Goal: Transaction & Acquisition: Purchase product/service

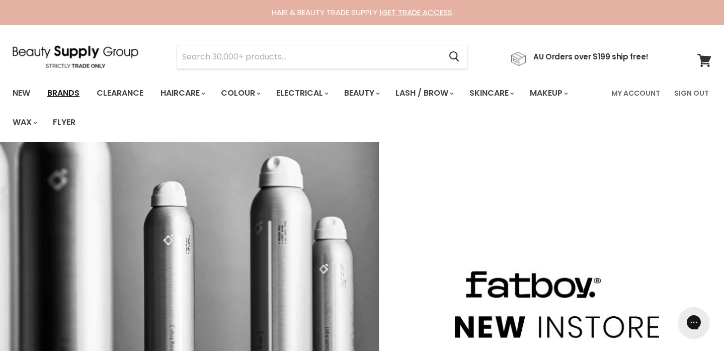
click at [61, 95] on link "Brands" at bounding box center [63, 93] width 47 height 21
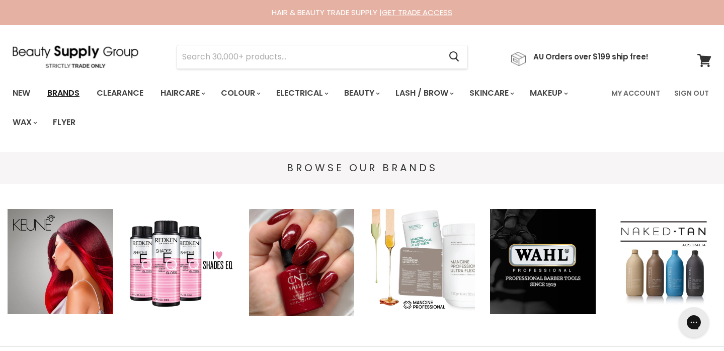
click at [68, 91] on link "Brands" at bounding box center [63, 93] width 47 height 21
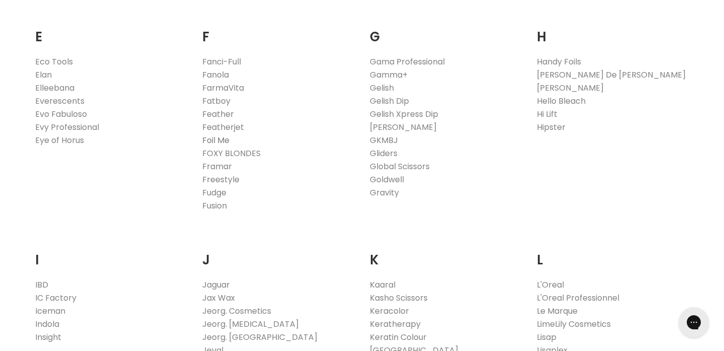
scroll to position [737, 0]
click at [233, 85] on link "FarmaVita" at bounding box center [223, 88] width 42 height 12
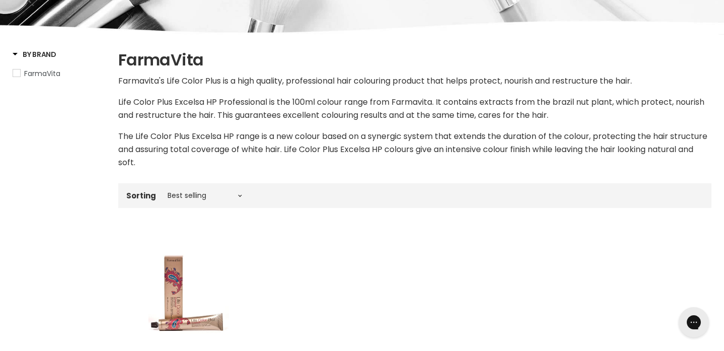
scroll to position [192, 0]
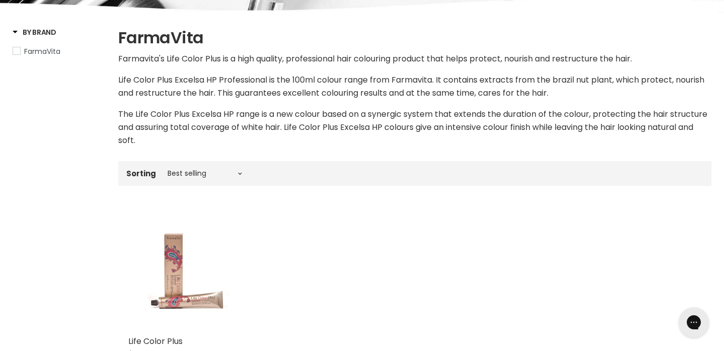
click at [181, 269] on img "Main content" at bounding box center [188, 270] width 81 height 121
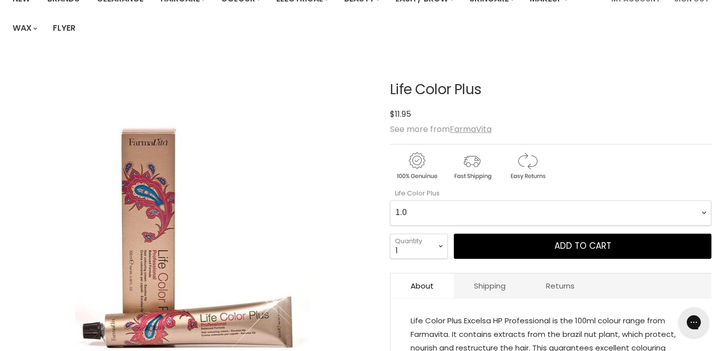
scroll to position [121, 0]
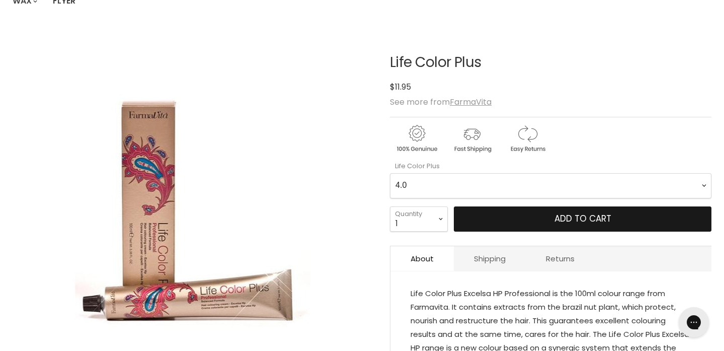
click at [494, 217] on button "Add to cart" at bounding box center [583, 218] width 258 height 25
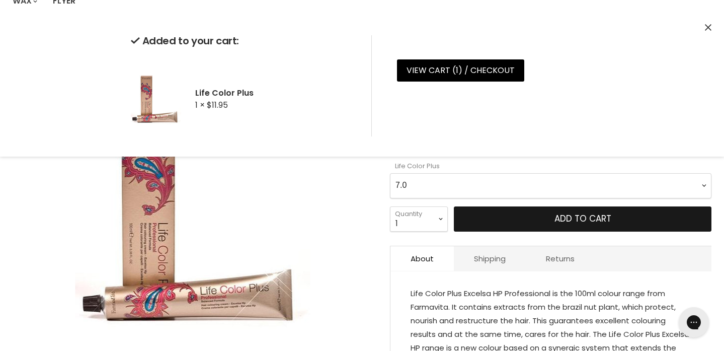
click at [531, 225] on button "Add to cart" at bounding box center [583, 218] width 258 height 25
click at [533, 219] on button "Add to cart" at bounding box center [583, 218] width 258 height 25
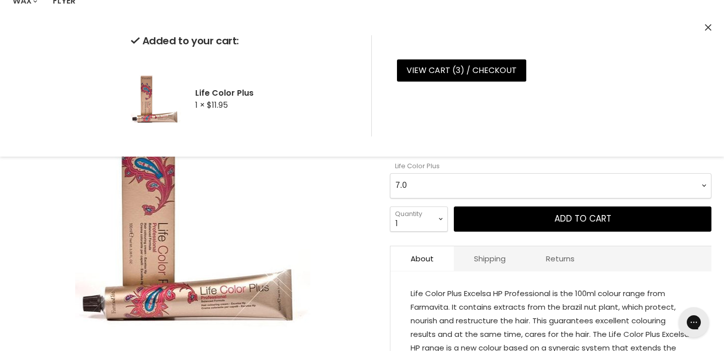
select Plus-0-0 "7.1"
select select "2"
type input "2"
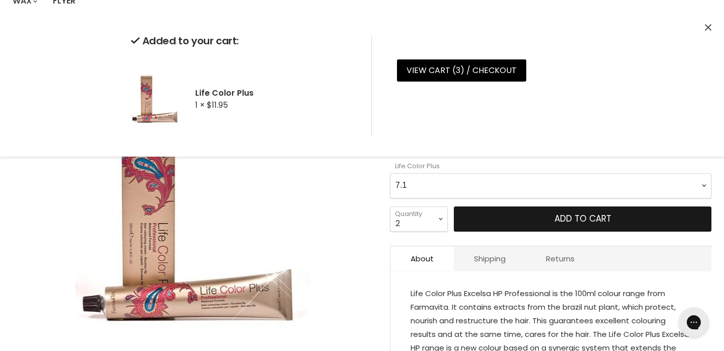
click at [538, 225] on button "Add to cart" at bounding box center [583, 218] width 258 height 25
click at [505, 221] on button "Add to cart" at bounding box center [583, 218] width 258 height 25
click at [493, 217] on button "Add to cart" at bounding box center [583, 218] width 258 height 25
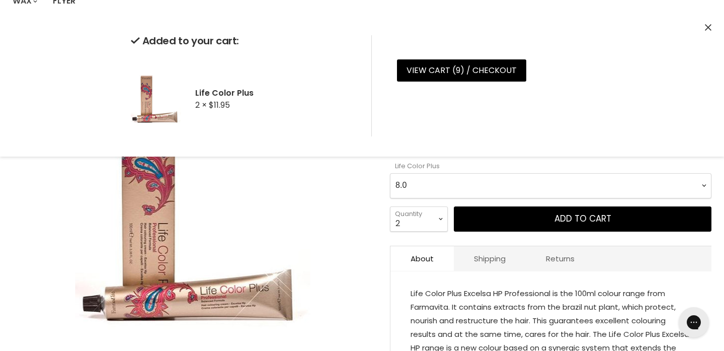
select Plus-0-0 "9.00"
select select "1"
type input "1"
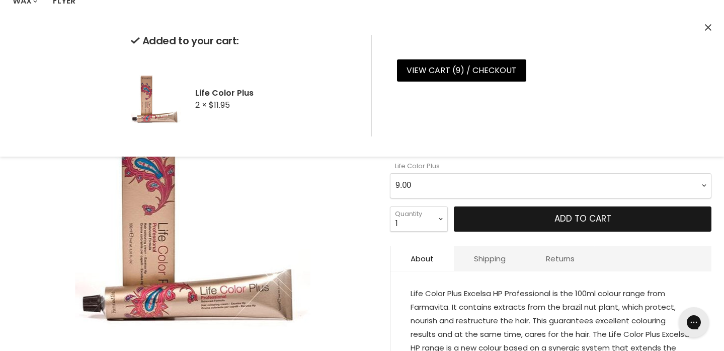
click at [516, 222] on button "Add to cart" at bounding box center [583, 218] width 258 height 25
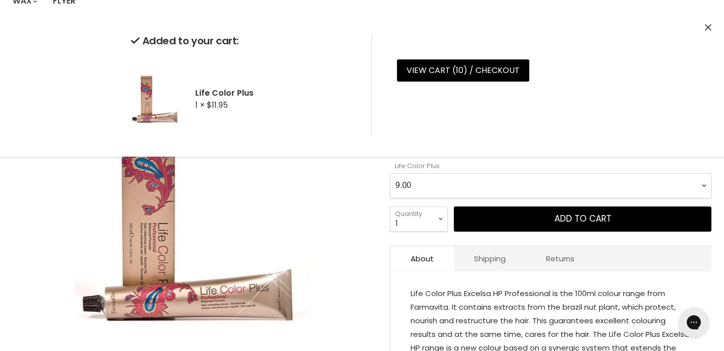
select Plus-0-0 "9.1"
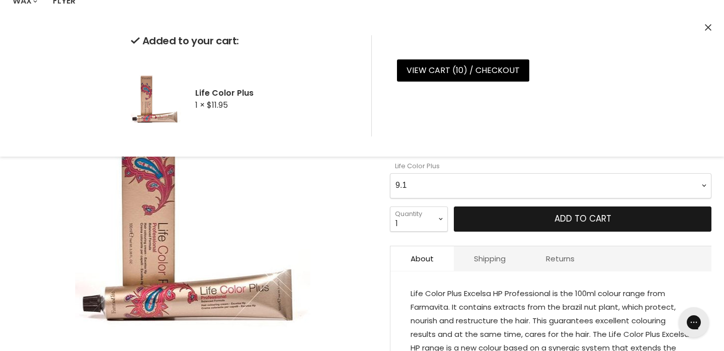
click at [515, 223] on button "Add to cart" at bounding box center [583, 218] width 258 height 25
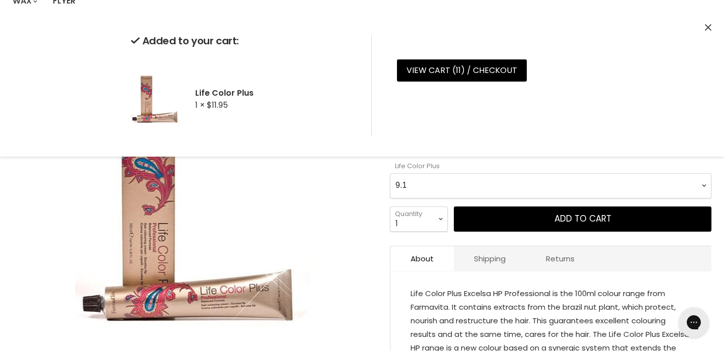
scroll to position [0, 0]
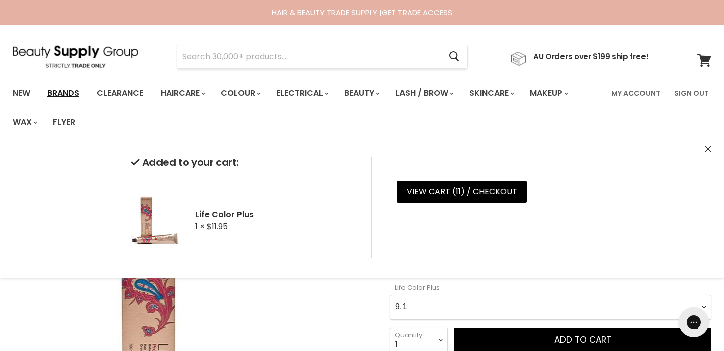
click at [59, 92] on link "Brands" at bounding box center [63, 93] width 47 height 21
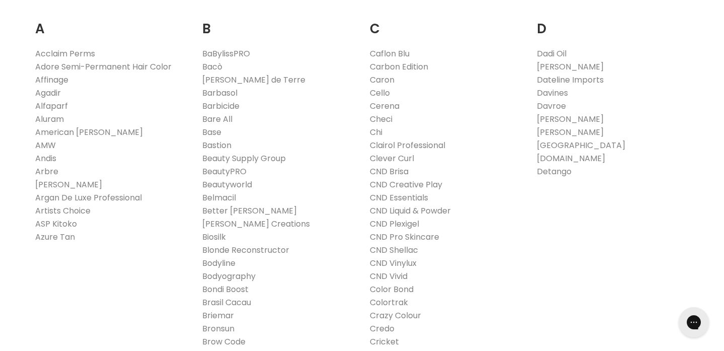
scroll to position [352, 0]
click at [49, 223] on link "ASP Kitoko" at bounding box center [56, 224] width 42 height 12
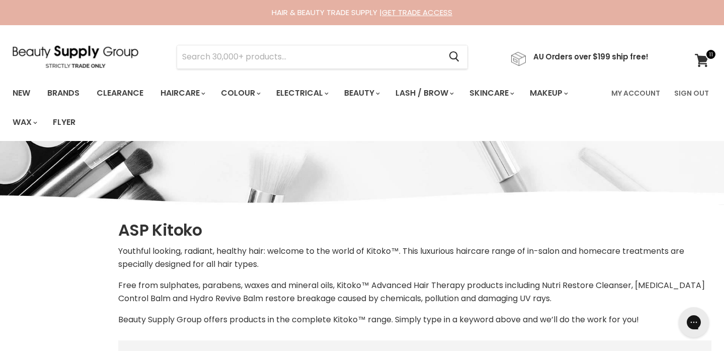
select select "manual"
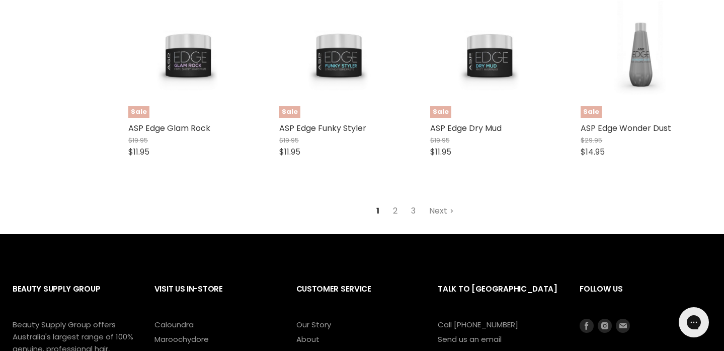
scroll to position [2715, 0]
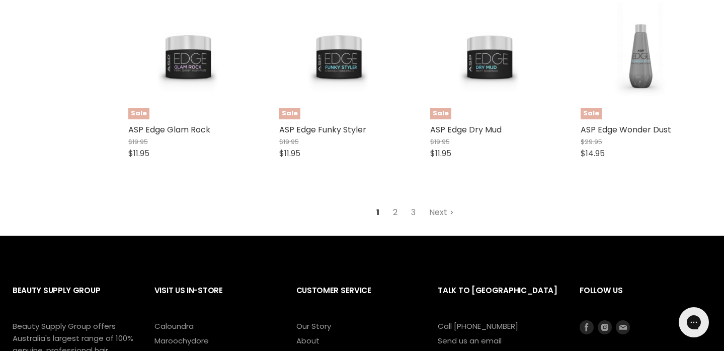
click at [395, 203] on link "2" at bounding box center [395, 212] width 16 height 18
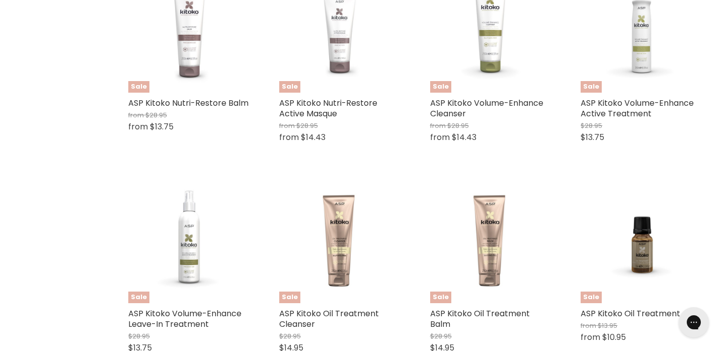
scroll to position [353, 0]
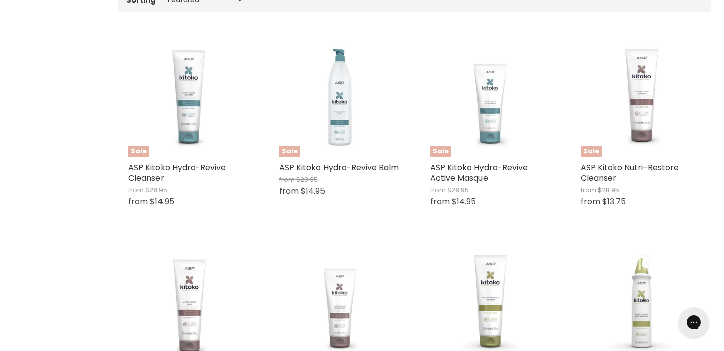
select select "manual"
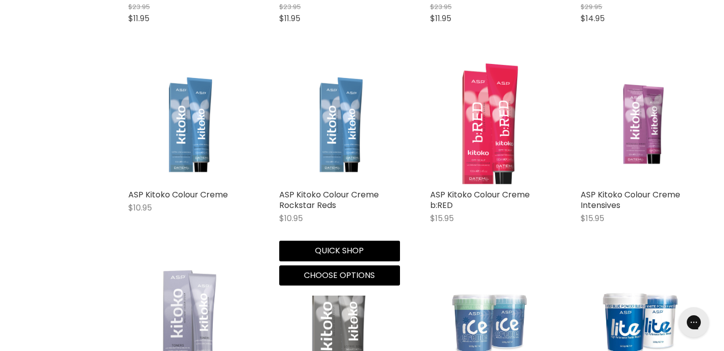
scroll to position [726, 0]
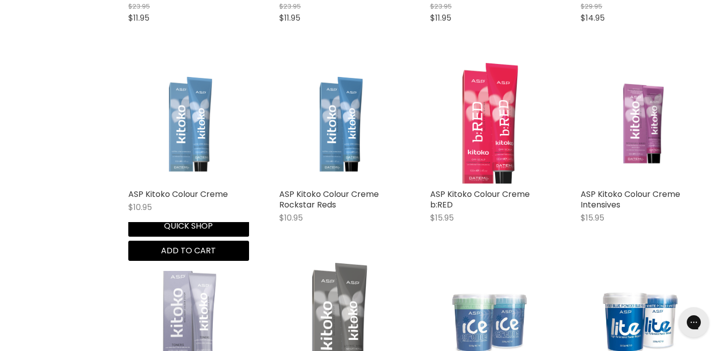
click at [178, 145] on img "Main content" at bounding box center [188, 123] width 121 height 120
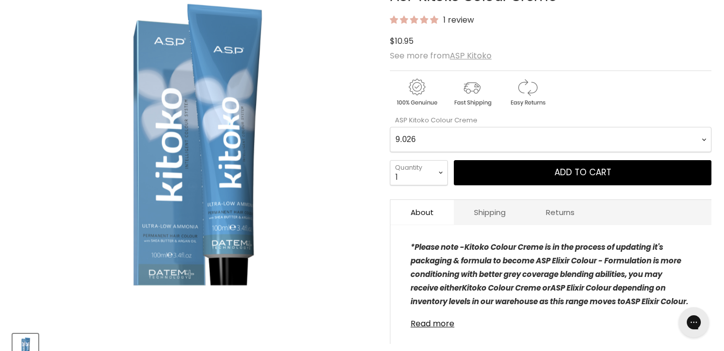
scroll to position [192, 0]
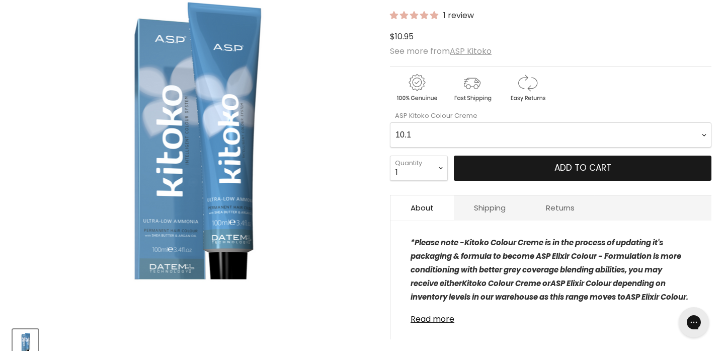
click at [527, 169] on button "Add to cart" at bounding box center [583, 167] width 258 height 25
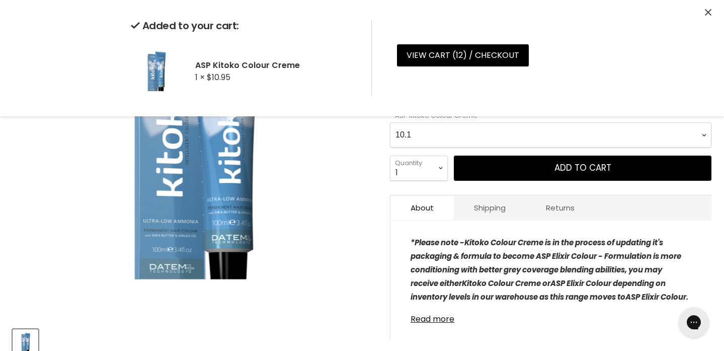
select Creme-0-0 "10.2"
select select "2"
type input "2"
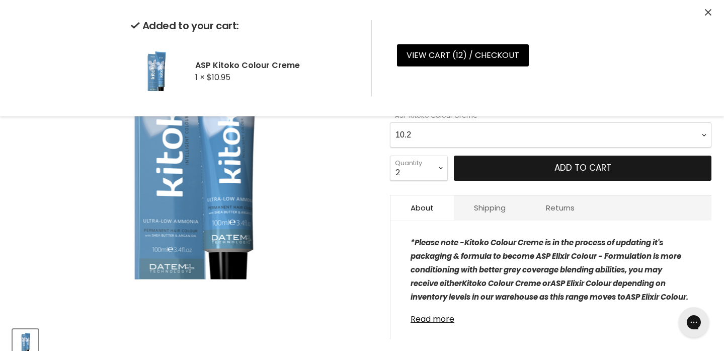
click at [548, 166] on button "Add to cart" at bounding box center [583, 167] width 258 height 25
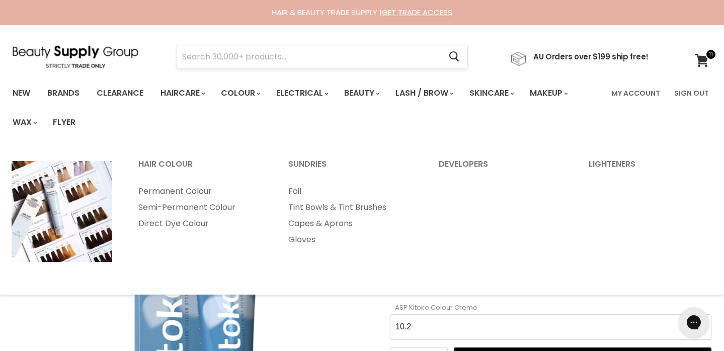
scroll to position [0, 0]
click at [266, 55] on input "Search" at bounding box center [309, 56] width 264 height 23
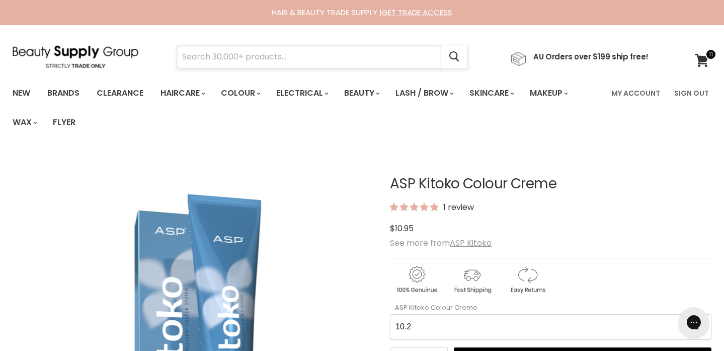
click at [266, 55] on input "Search" at bounding box center [309, 56] width 264 height 23
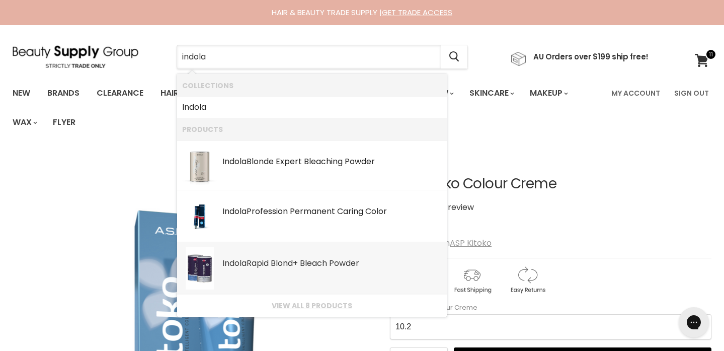
type input "indol"
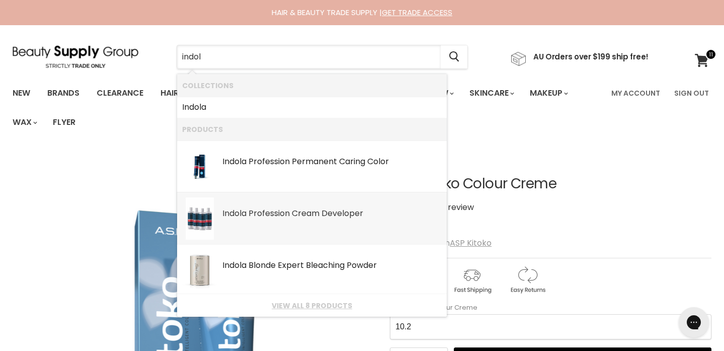
click at [269, 220] on link "Indol a Profession Cream Developer SKU: 1111612-01 Indola" at bounding box center [312, 218] width 260 height 42
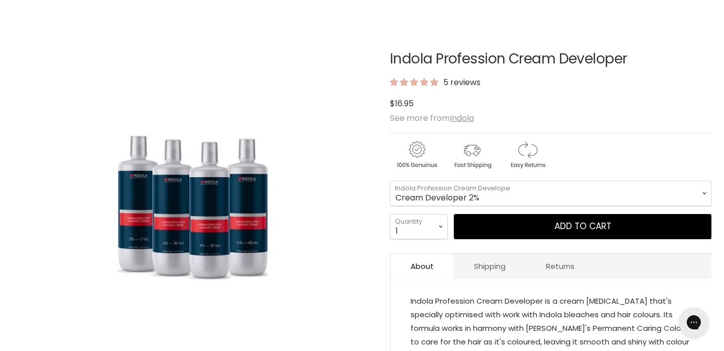
scroll to position [152, 0]
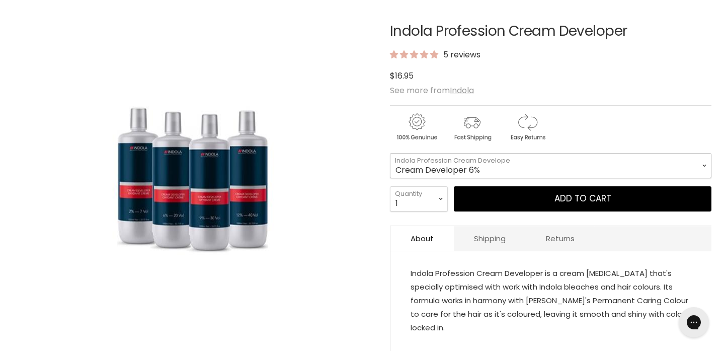
select select "Cream Developer 6%"
select select "2"
type input "2"
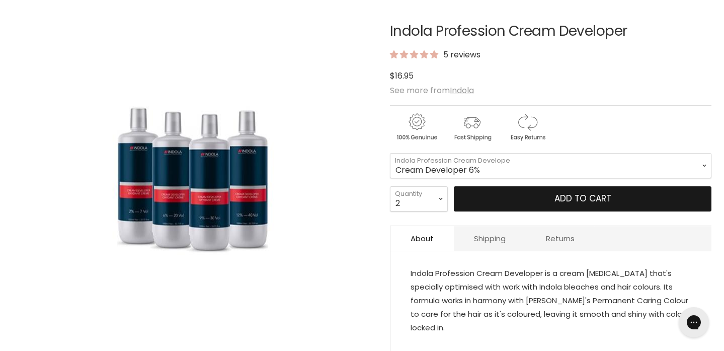
click at [551, 197] on button "Add to cart" at bounding box center [583, 198] width 258 height 25
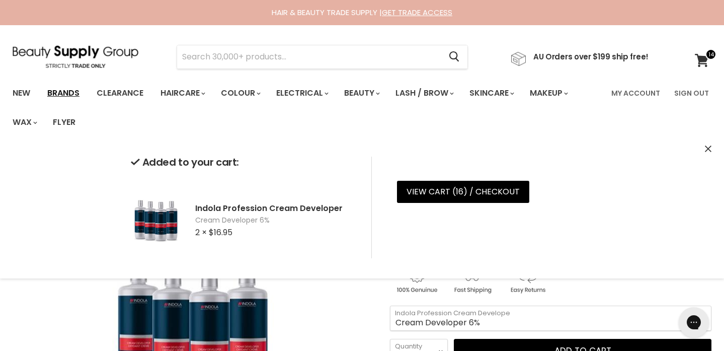
click at [63, 91] on link "Brands" at bounding box center [63, 93] width 47 height 21
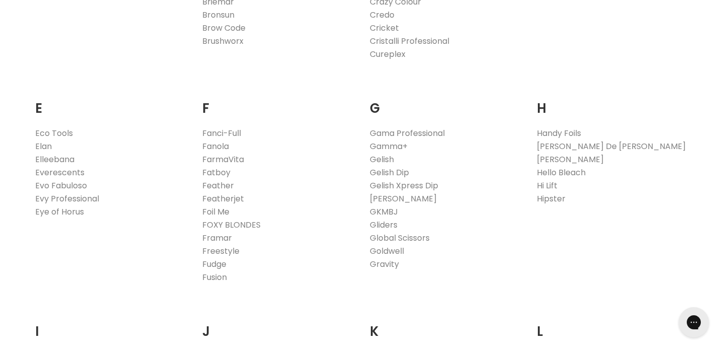
scroll to position [665, 0]
click at [544, 184] on link "Hi Lift" at bounding box center [547, 186] width 21 height 12
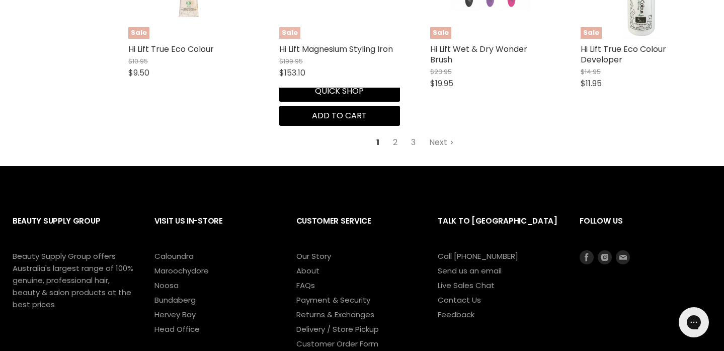
scroll to position [2752, 0]
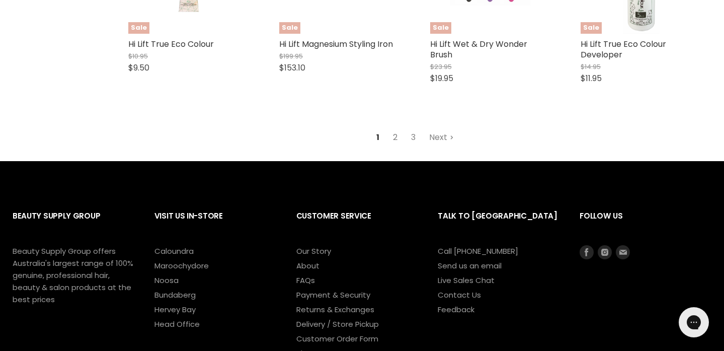
click at [393, 128] on link "2" at bounding box center [395, 137] width 16 height 18
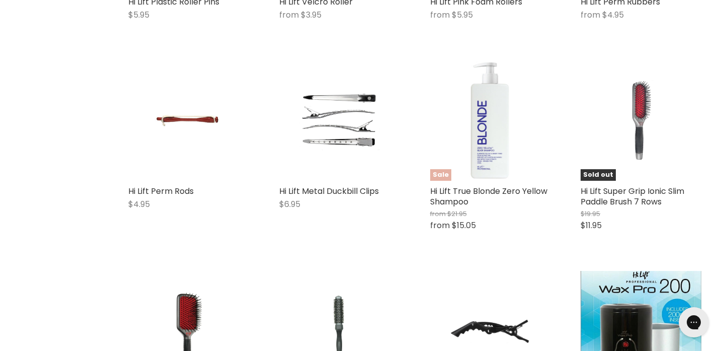
scroll to position [1150, 0]
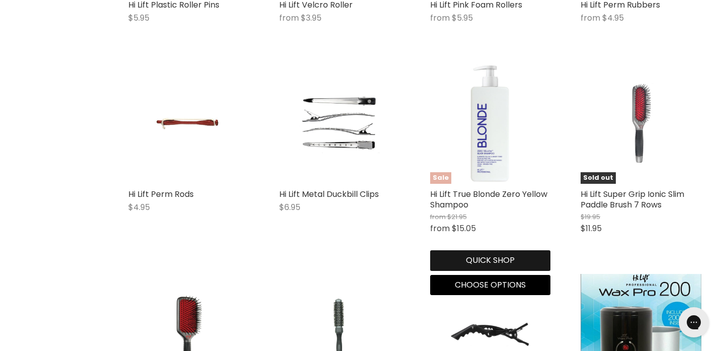
click at [492, 257] on button "Quick shop" at bounding box center [490, 260] width 121 height 20
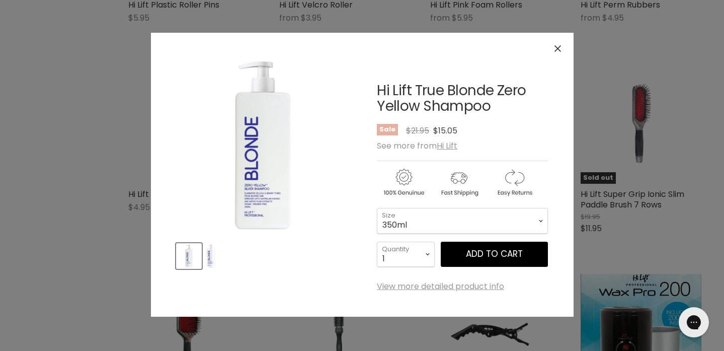
click at [492, 257] on span "Add to cart" at bounding box center [494, 254] width 57 height 12
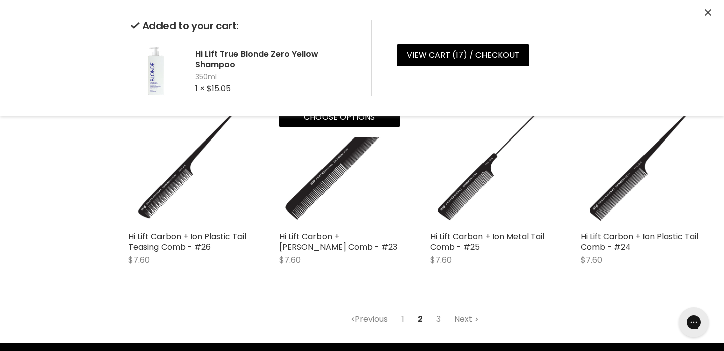
scroll to position [2536, 0]
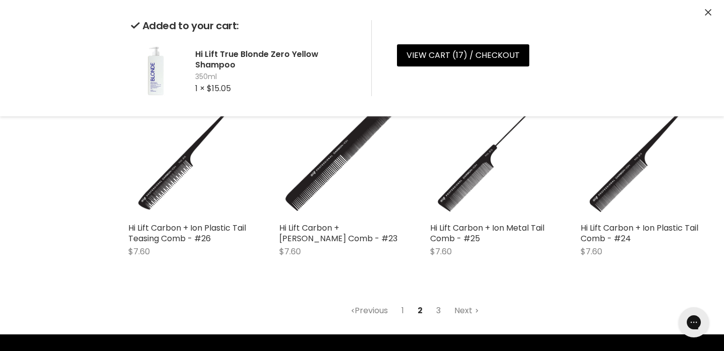
click at [439, 305] on link "3" at bounding box center [439, 310] width 16 height 18
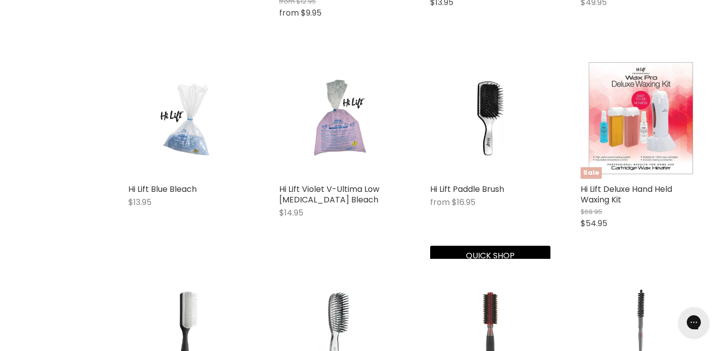
scroll to position [1156, 0]
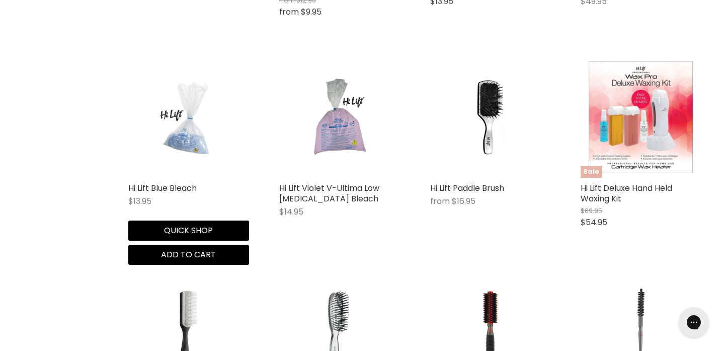
click at [179, 129] on img "Main content" at bounding box center [188, 117] width 81 height 121
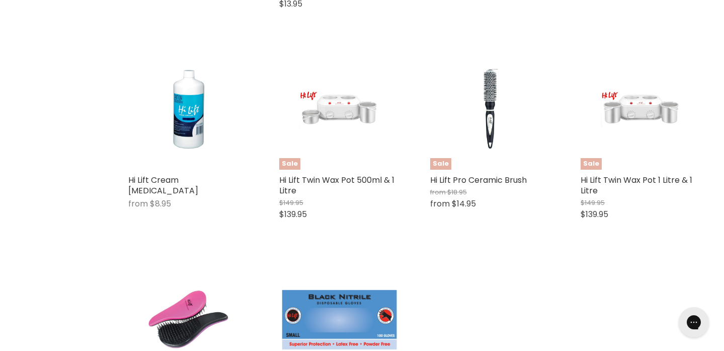
scroll to position [2003, 0]
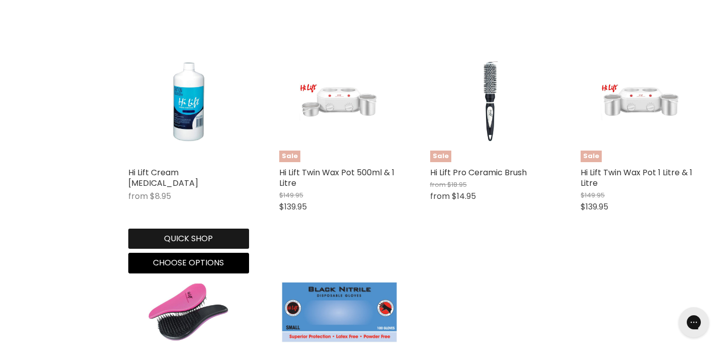
click at [187, 231] on button "Quick shop" at bounding box center [188, 238] width 121 height 20
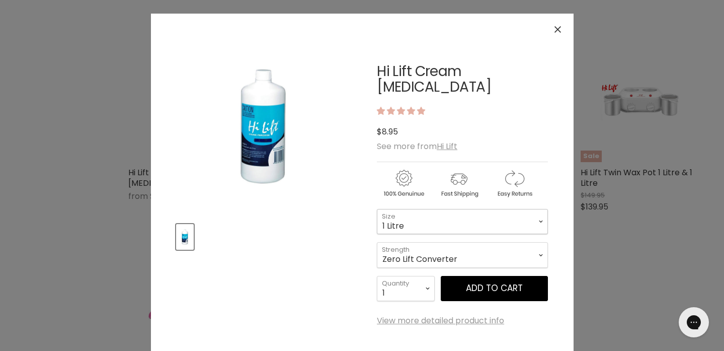
select select "1 Litre"
select select "2"
type input "2"
click at [492, 276] on button "Add to cart" at bounding box center [494, 288] width 107 height 25
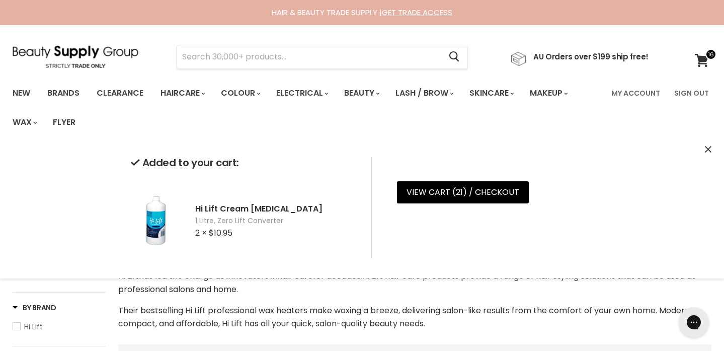
scroll to position [0, 0]
click at [55, 93] on link "Brands" at bounding box center [63, 93] width 47 height 21
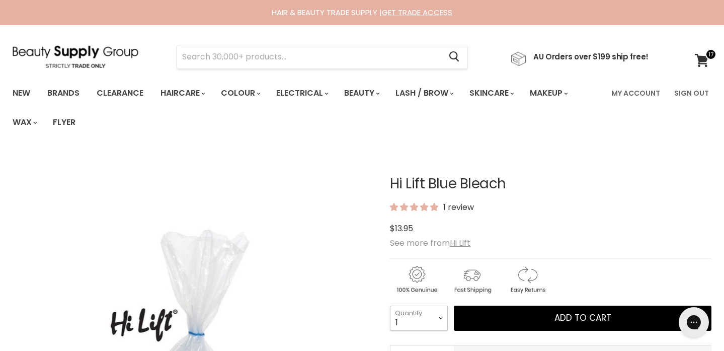
select select "2"
type input "2"
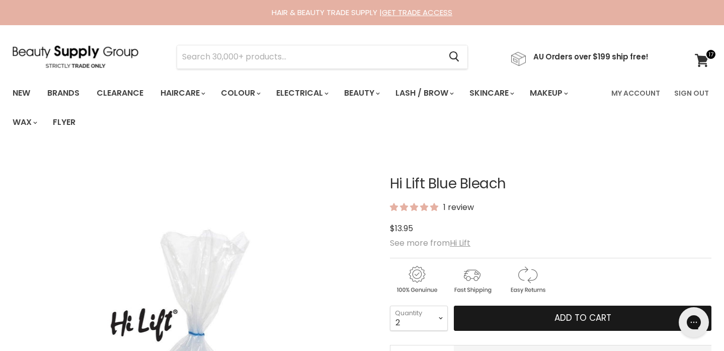
click at [552, 317] on button "Add to cart" at bounding box center [583, 317] width 258 height 25
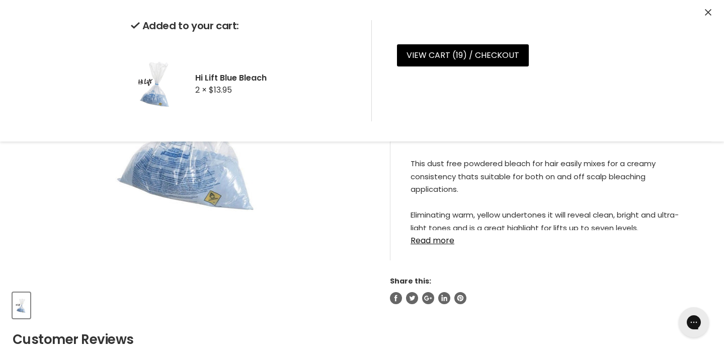
scroll to position [233, 0]
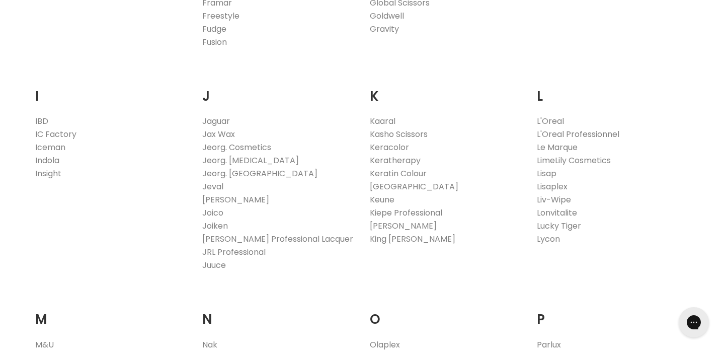
scroll to position [900, 0]
click at [386, 200] on link "Keune" at bounding box center [382, 200] width 25 height 12
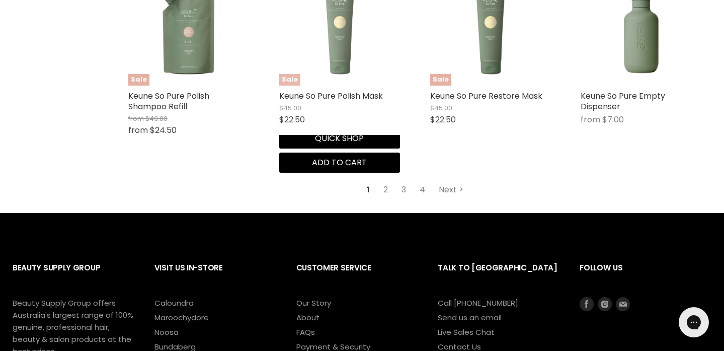
scroll to position [2728, 0]
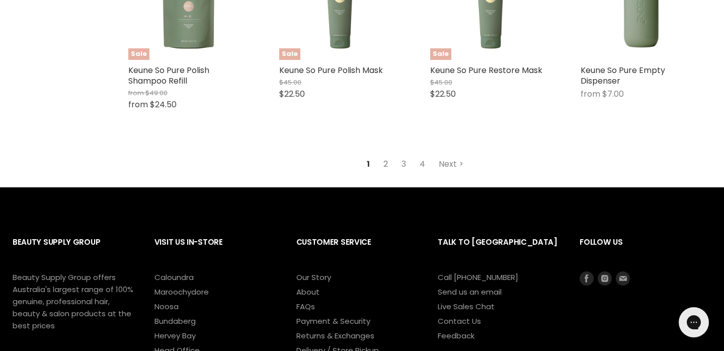
click at [386, 156] on link "2" at bounding box center [386, 164] width 16 height 18
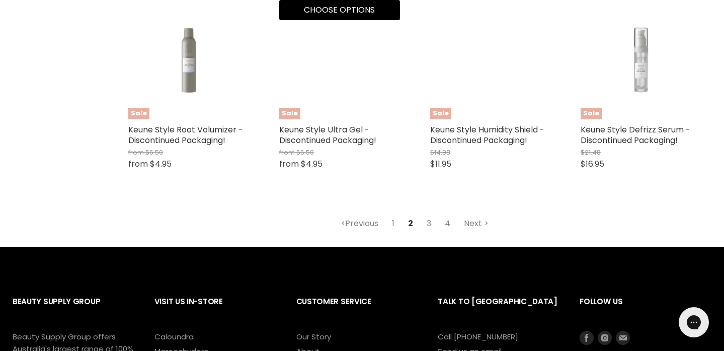
scroll to position [2798, 0]
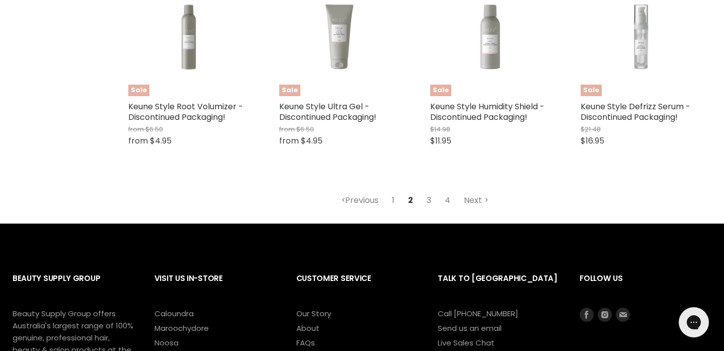
click at [430, 196] on link "3" at bounding box center [429, 200] width 16 height 18
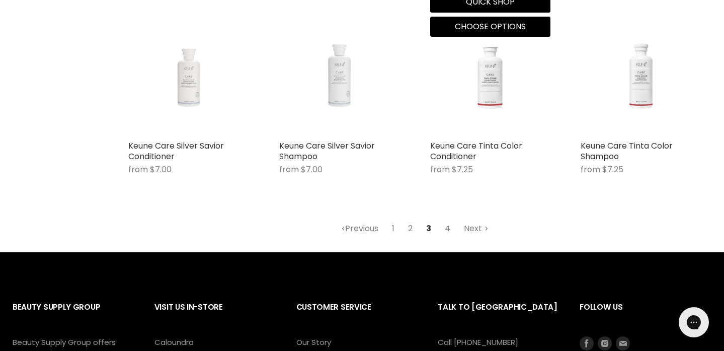
scroll to position [2801, 0]
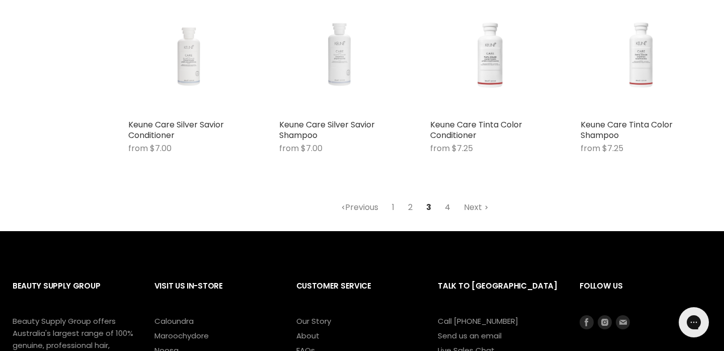
click at [448, 200] on link "4" at bounding box center [447, 207] width 17 height 18
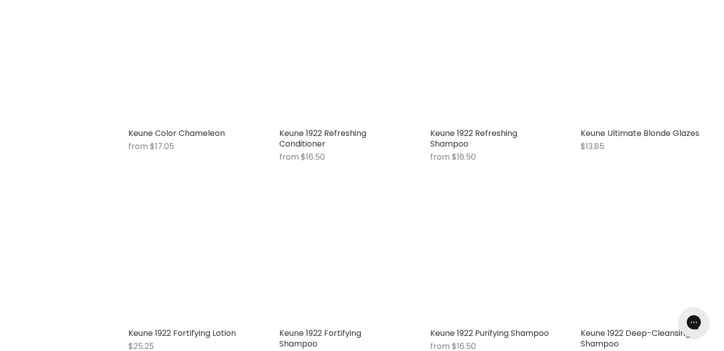
scroll to position [1703, 0]
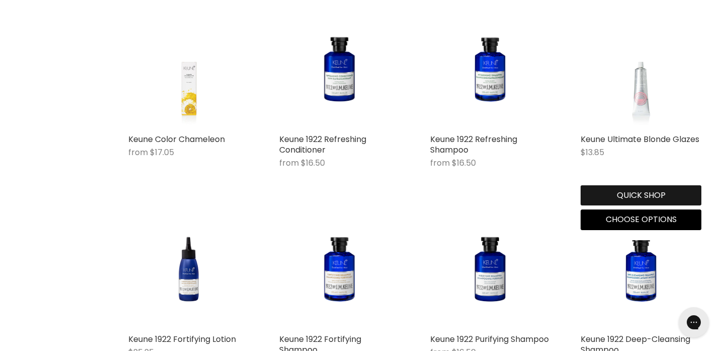
click at [627, 190] on button "Quick shop" at bounding box center [641, 195] width 121 height 20
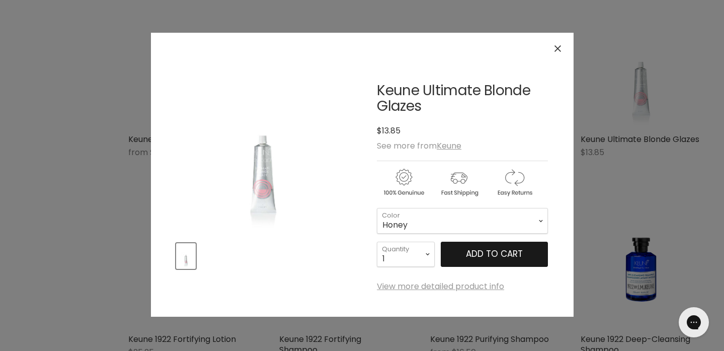
click at [483, 255] on span "Add to cart" at bounding box center [494, 254] width 57 height 12
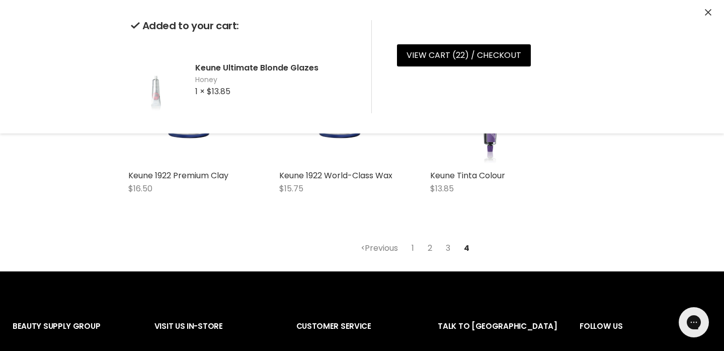
scroll to position [2465, 0]
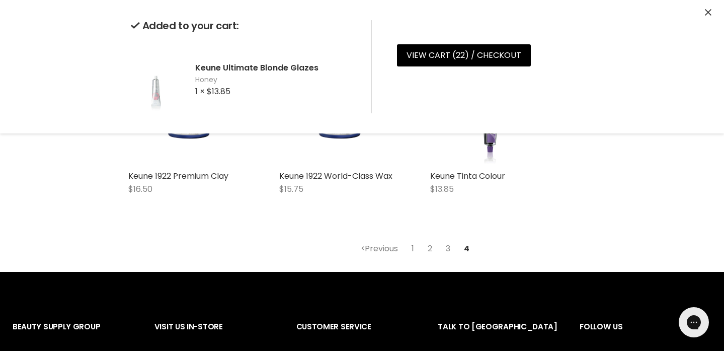
click at [414, 242] on link "1" at bounding box center [413, 249] width 14 height 18
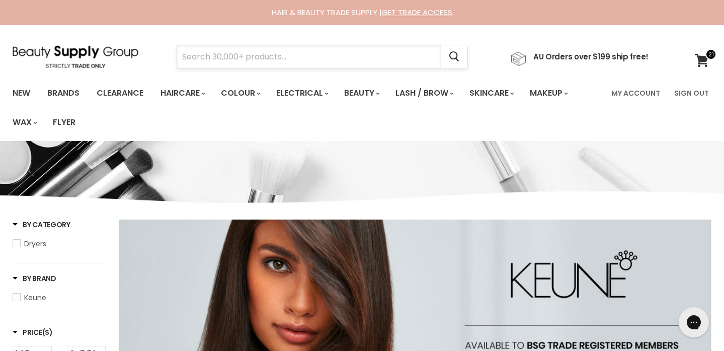
click at [232, 51] on input "Search" at bounding box center [309, 56] width 264 height 23
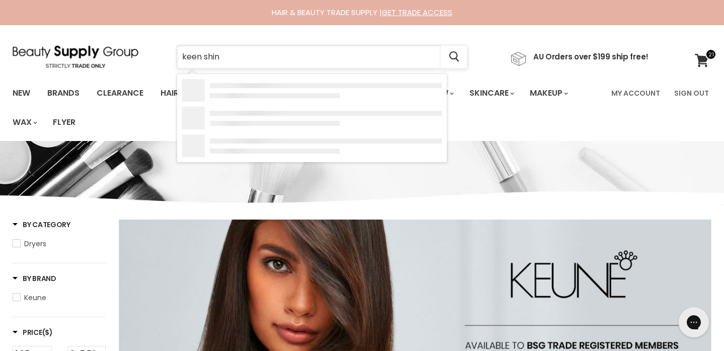
type input "keen shine"
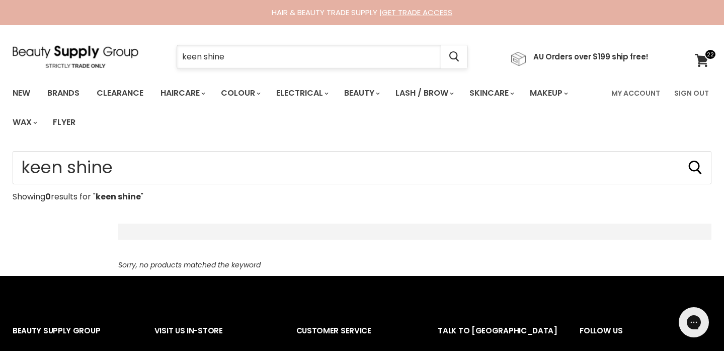
click at [200, 56] on input "keen shine" at bounding box center [309, 56] width 264 height 23
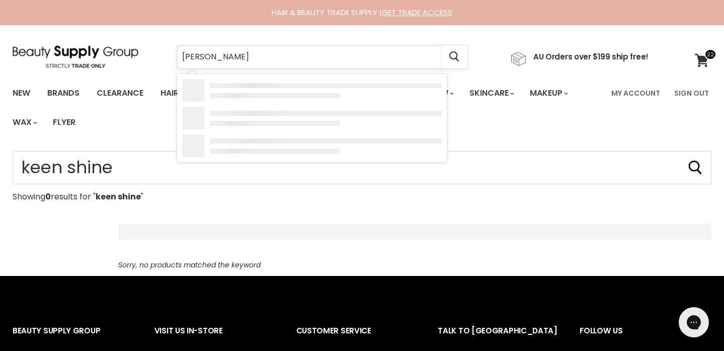
type input "keune shine"
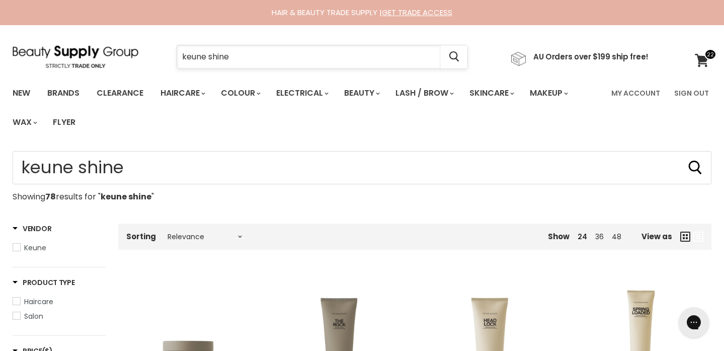
click at [244, 57] on input "keune shine" at bounding box center [309, 56] width 264 height 23
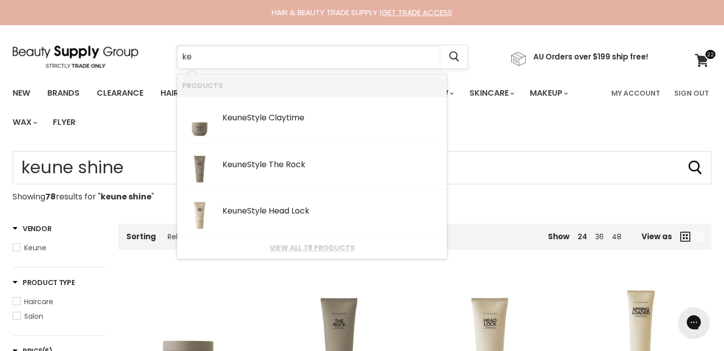
type input "k"
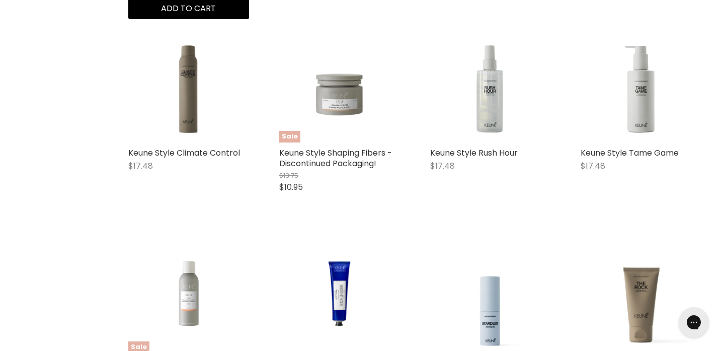
scroll to position [863, 0]
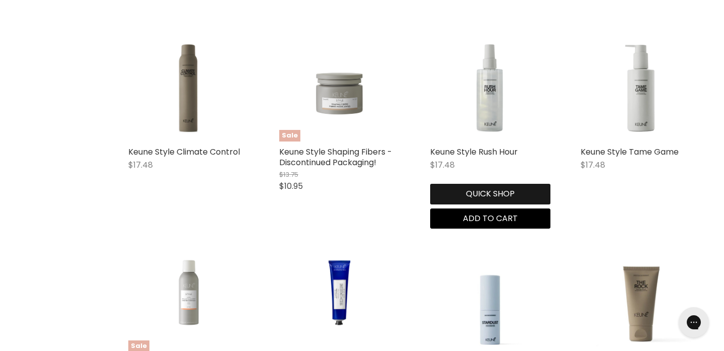
click at [466, 204] on button "Quick shop" at bounding box center [490, 194] width 121 height 20
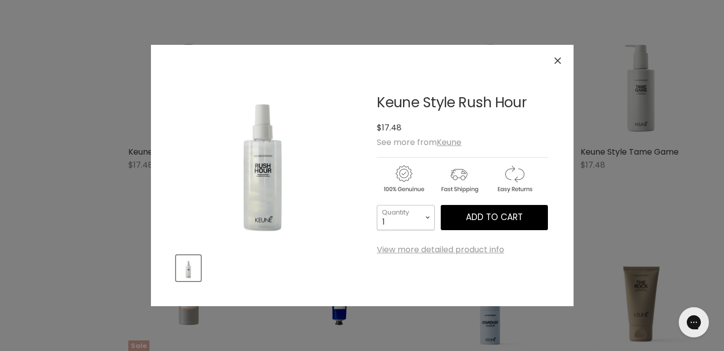
select select "2"
type input "2"
click at [482, 217] on span "Add to cart" at bounding box center [494, 217] width 57 height 12
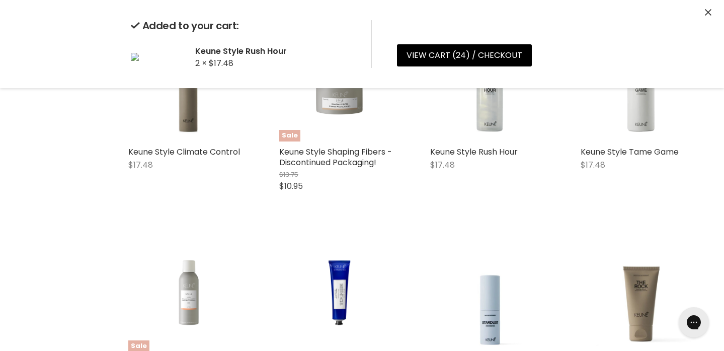
click at [644, 107] on img "Main content" at bounding box center [641, 81] width 115 height 121
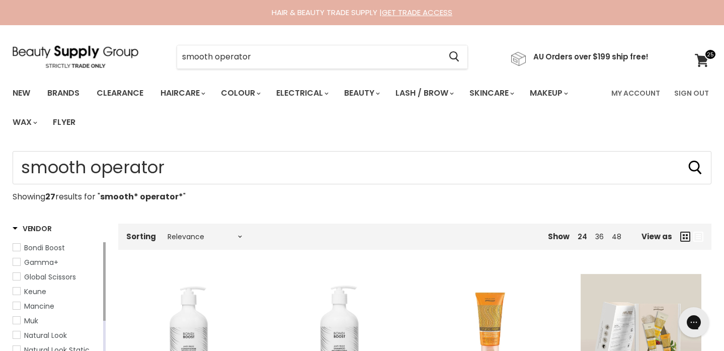
type input "smooth* operator*"
click at [270, 54] on input "smooth* operator*" at bounding box center [309, 56] width 264 height 23
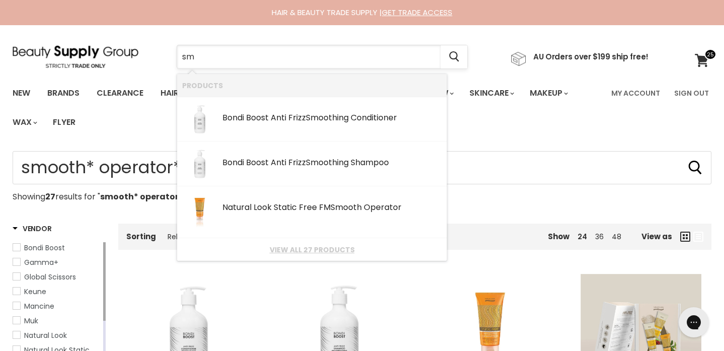
type input "s"
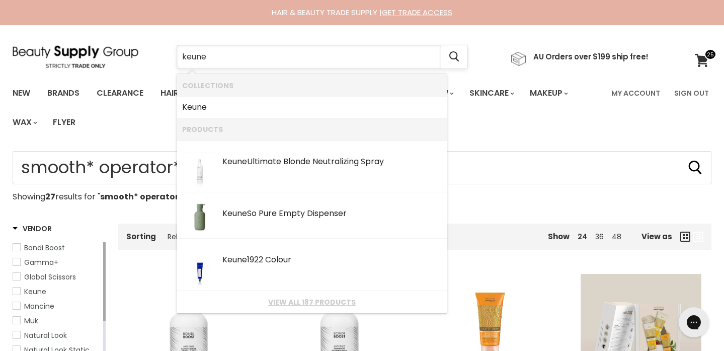
type input "keen"
drag, startPoint x: 270, startPoint y: 54, endPoint x: 223, endPoint y: 107, distance: 70.5
click at [223, 107] on link "Keune" at bounding box center [312, 107] width 260 height 16
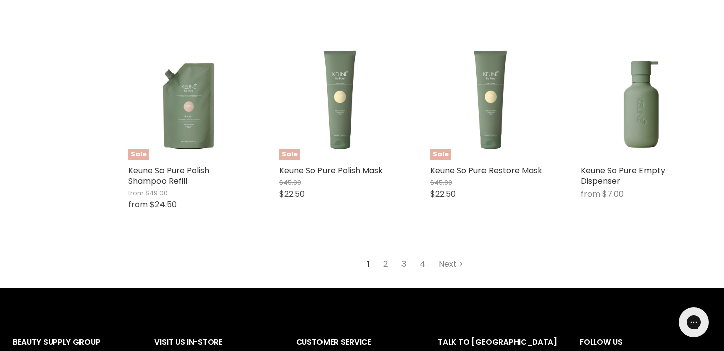
scroll to position [2631, 0]
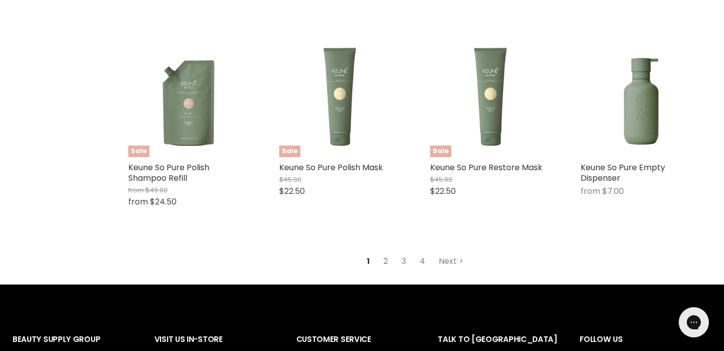
click at [385, 257] on link "2" at bounding box center [386, 261] width 16 height 18
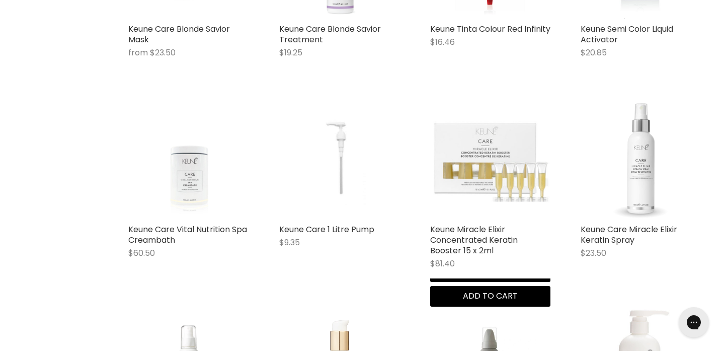
scroll to position [1486, 0]
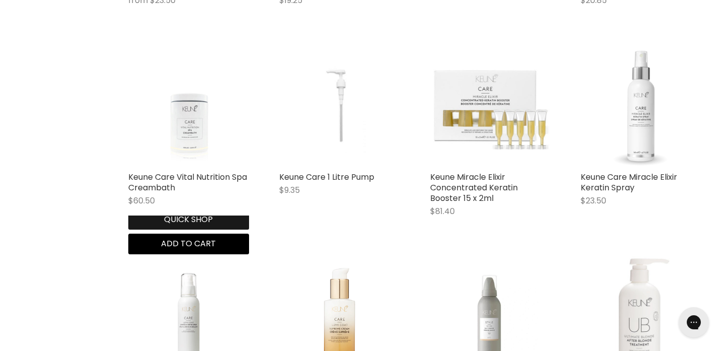
click at [166, 229] on button "Quick shop" at bounding box center [188, 219] width 121 height 20
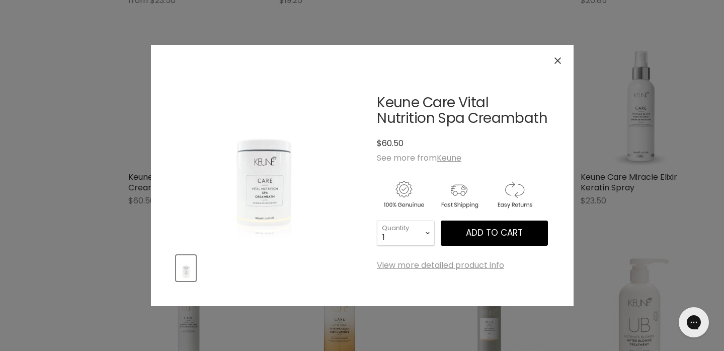
click at [110, 251] on div "Click or scroll to zoom Tap or pinch to zoom" at bounding box center [362, 175] width 724 height 351
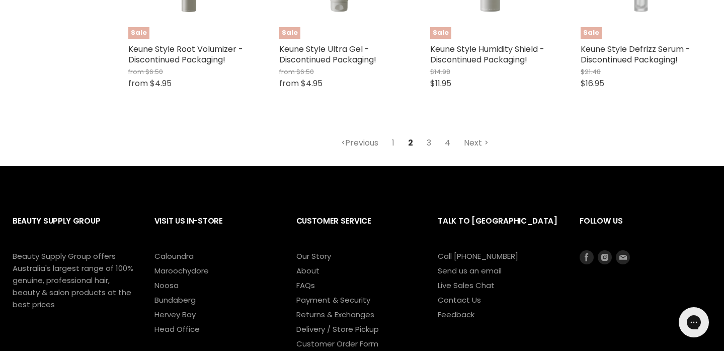
scroll to position [2882, 0]
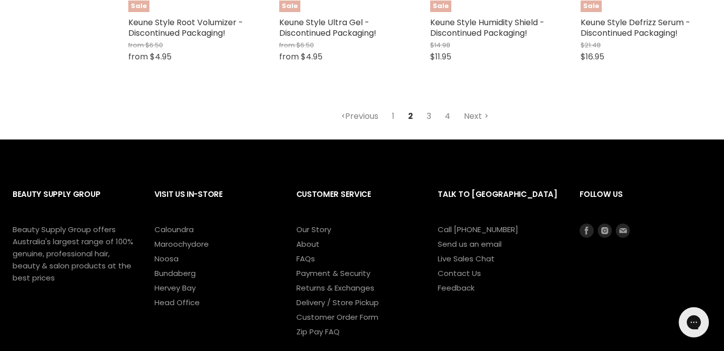
click at [430, 109] on link "3" at bounding box center [429, 116] width 16 height 18
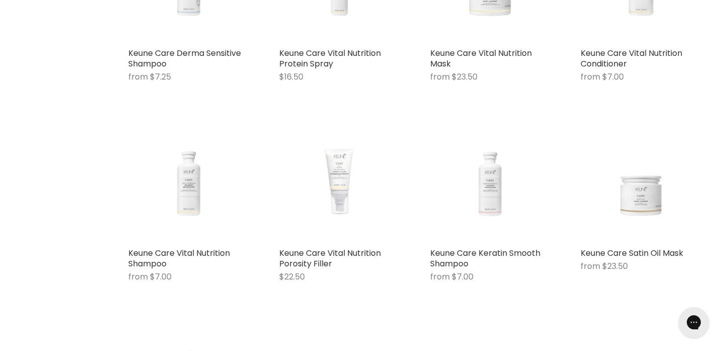
scroll to position [1653, 0]
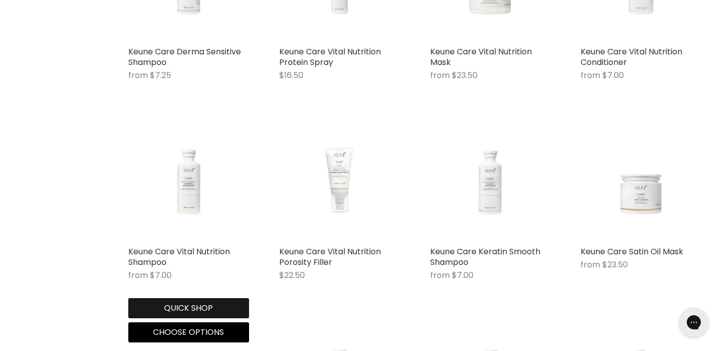
click at [192, 308] on button "Quick shop" at bounding box center [188, 308] width 121 height 20
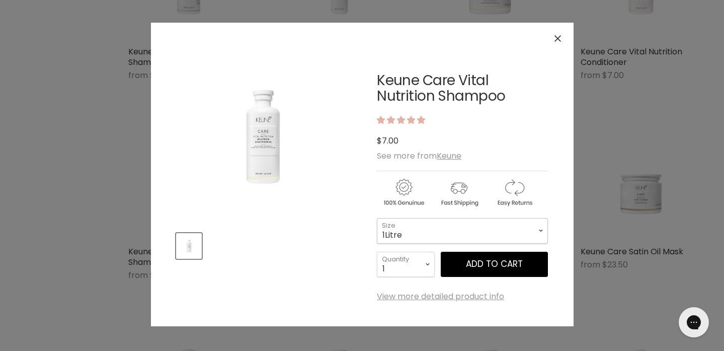
select select "1Litre"
click at [485, 265] on button "Add to cart" at bounding box center [494, 264] width 107 height 25
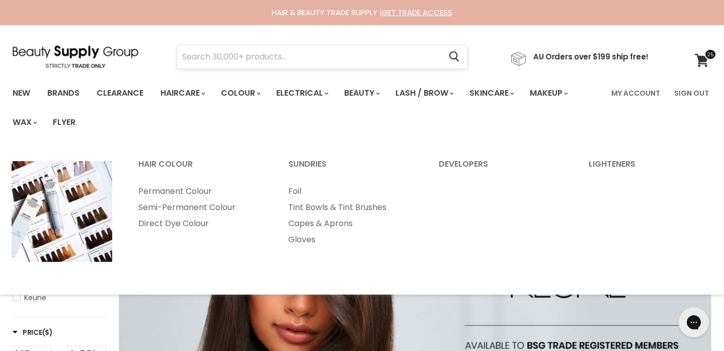
scroll to position [0, 0]
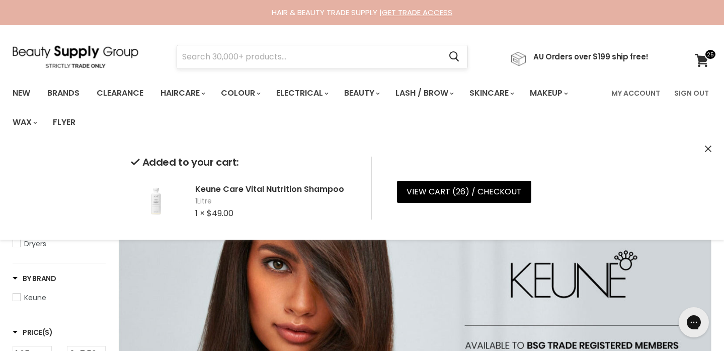
click at [266, 57] on input "Search" at bounding box center [309, 56] width 264 height 23
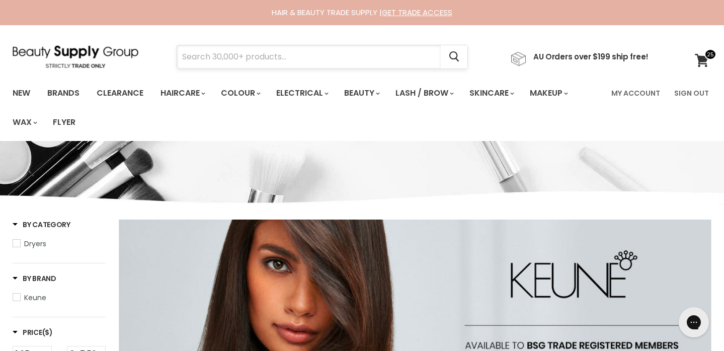
click at [241, 55] on input "Search" at bounding box center [309, 56] width 264 height 23
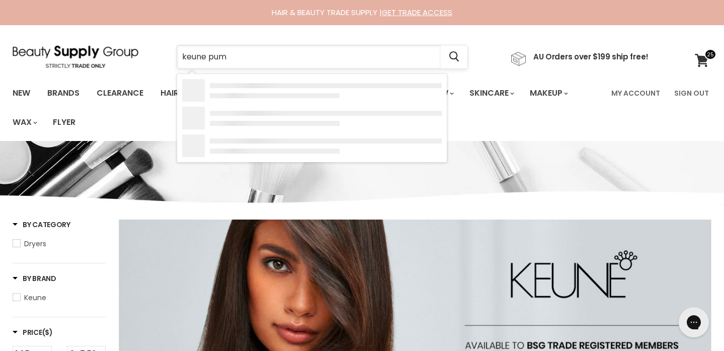
type input "keune pump"
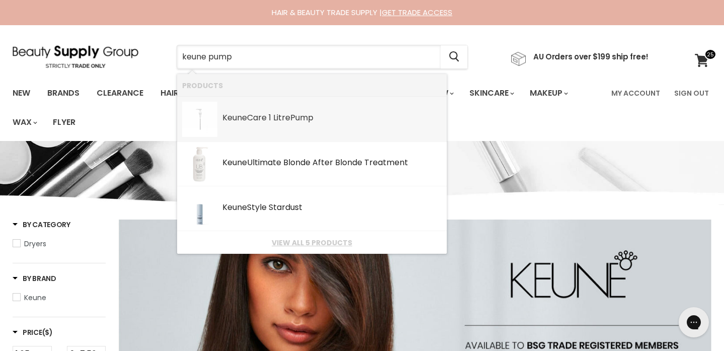
click at [237, 118] on b "Keune" at bounding box center [234, 118] width 25 height 12
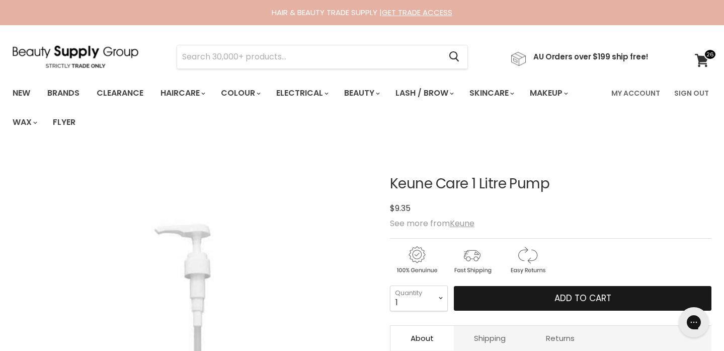
click at [545, 296] on button "Add to cart" at bounding box center [583, 298] width 258 height 25
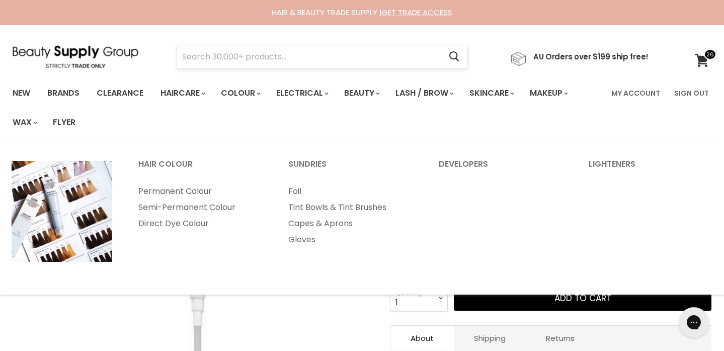
click at [243, 52] on input "Search" at bounding box center [309, 56] width 264 height 23
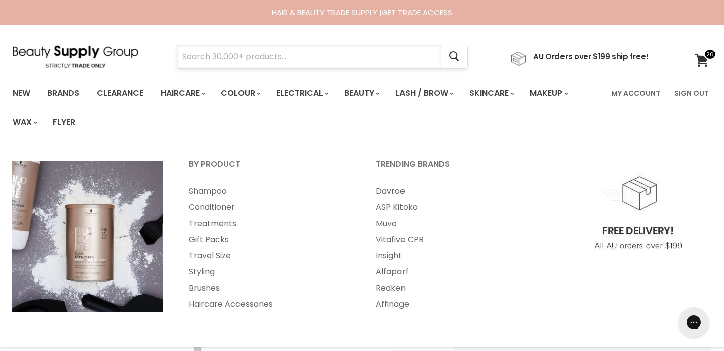
click at [217, 54] on input "Search" at bounding box center [309, 56] width 264 height 23
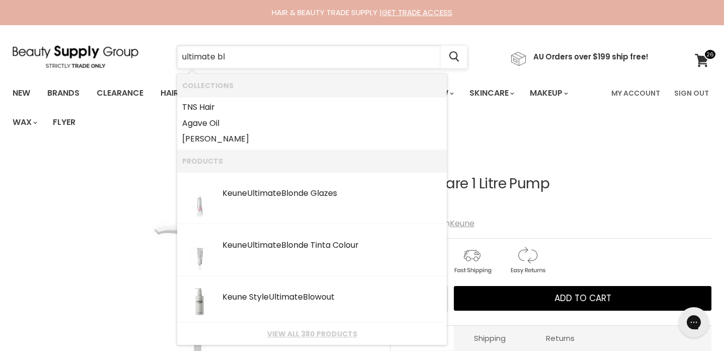
type input "ultimate blo"
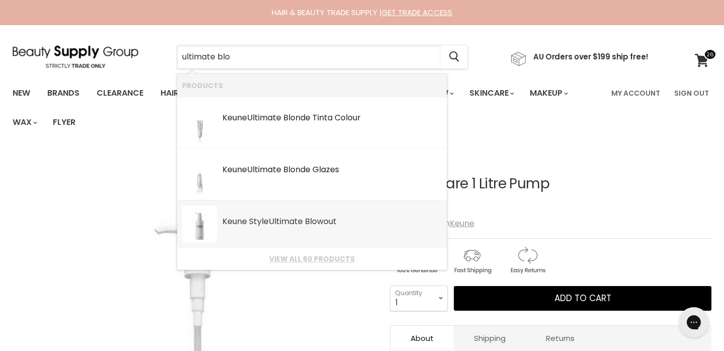
click at [258, 220] on div "Keune Style Ultimate Blo wout" at bounding box center [331, 222] width 219 height 11
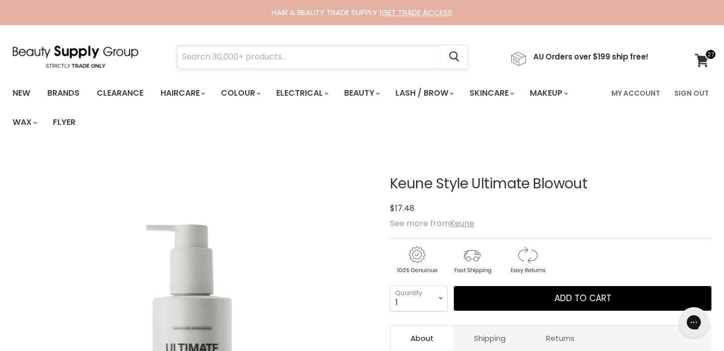
click at [204, 55] on input "Search" at bounding box center [309, 56] width 264 height 23
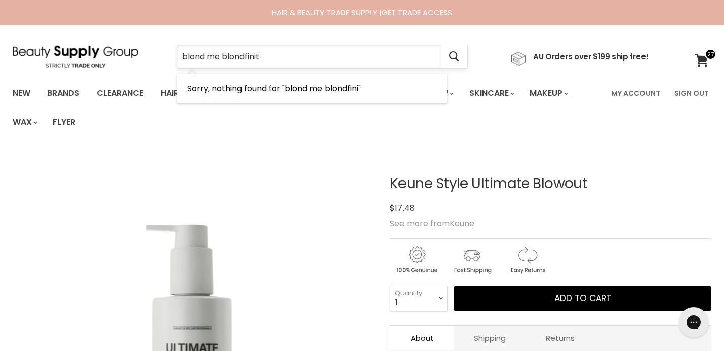
type input "blond me blondfinity"
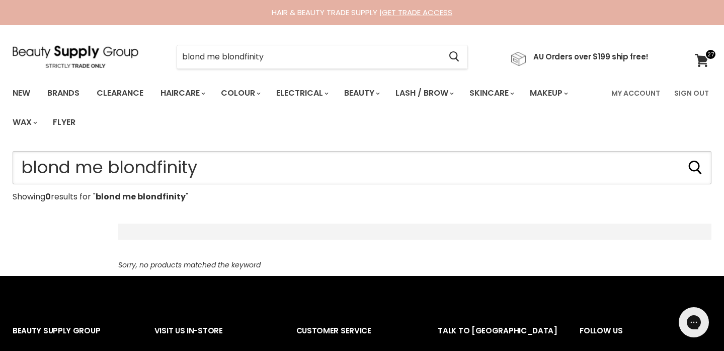
click at [200, 166] on input "blond me blondfinity" at bounding box center [362, 167] width 699 height 33
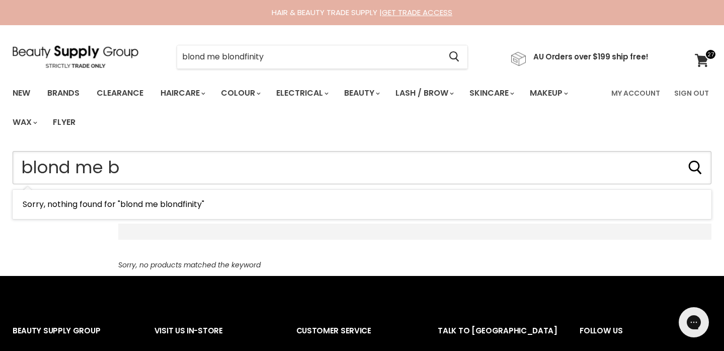
type input "blond me"
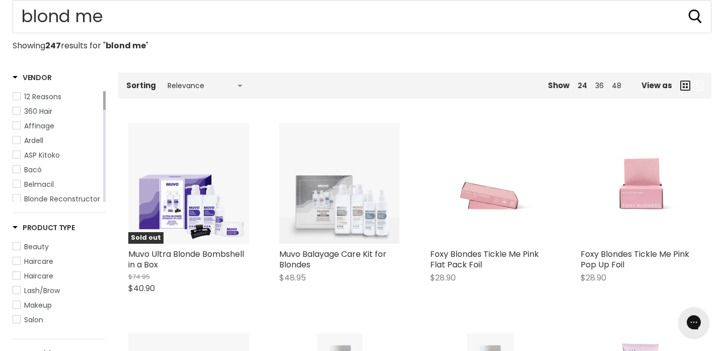
type input "blond me"
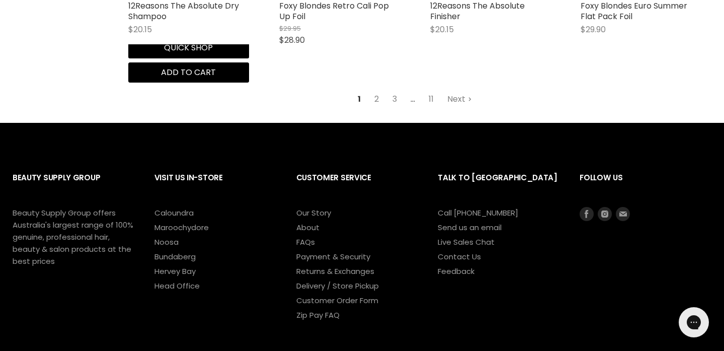
scroll to position [1461, 0]
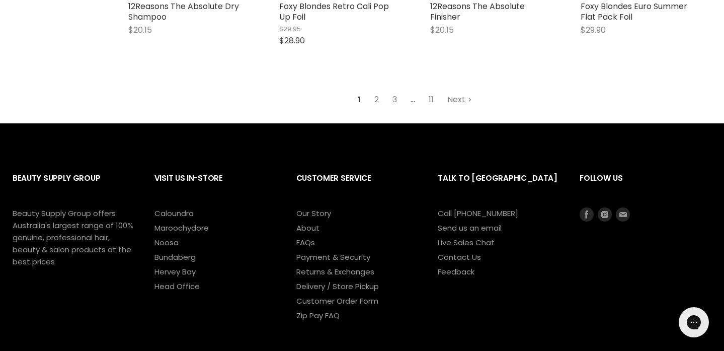
click at [375, 94] on link "2" at bounding box center [377, 100] width 16 height 18
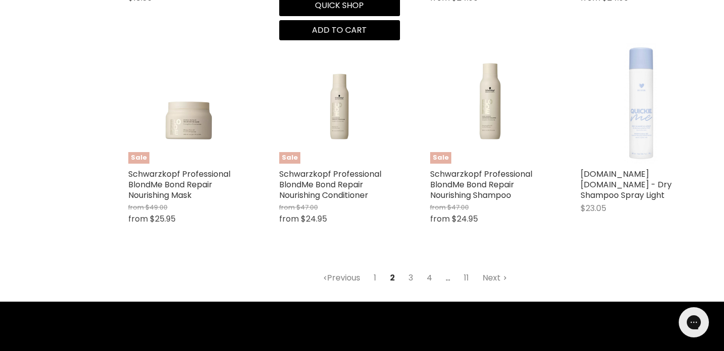
scroll to position [1294, 0]
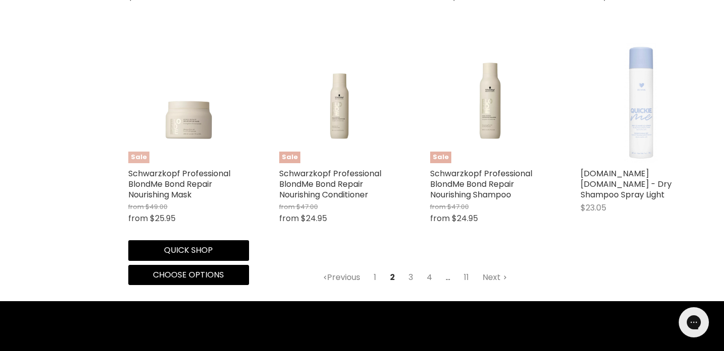
click at [191, 116] on img "Main content" at bounding box center [188, 102] width 121 height 91
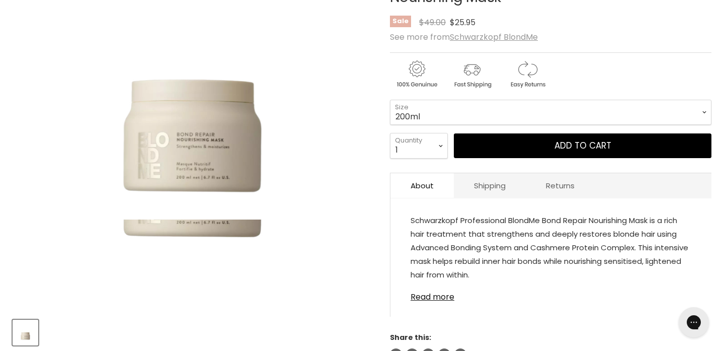
scroll to position [201, 0]
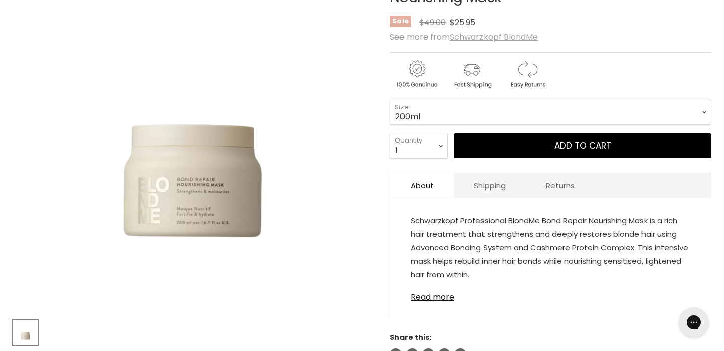
click at [479, 35] on u "Schwarzkopf BlondMe" at bounding box center [494, 37] width 88 height 12
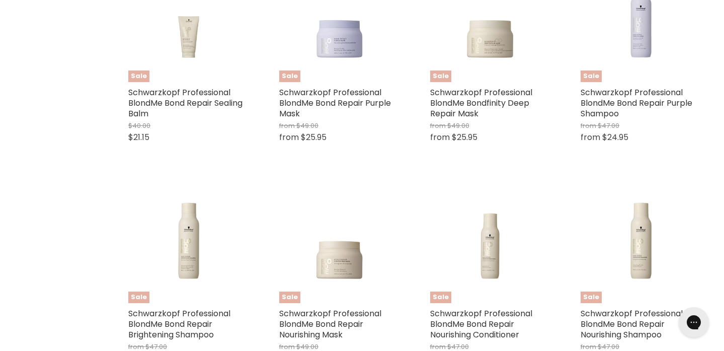
scroll to position [653, 0]
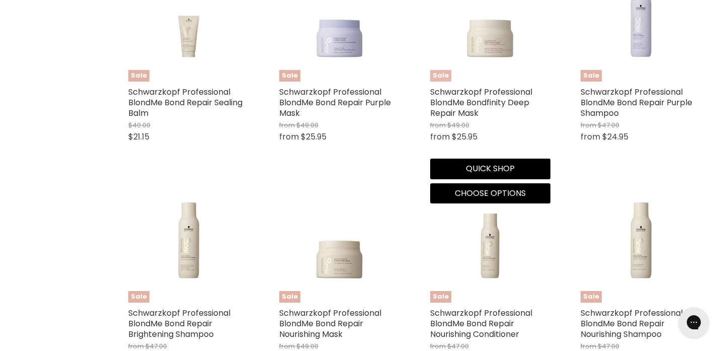
click at [481, 53] on img "Main content" at bounding box center [490, 21] width 121 height 91
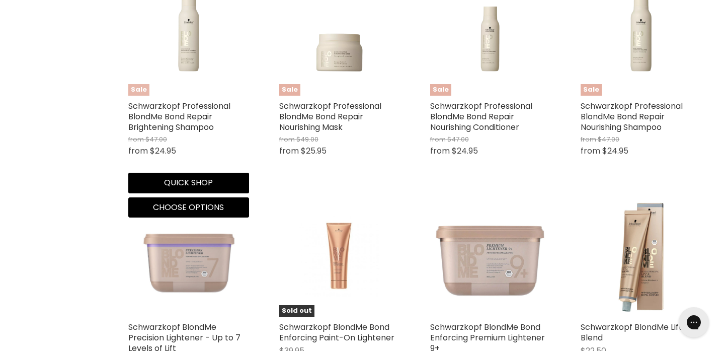
scroll to position [866, 0]
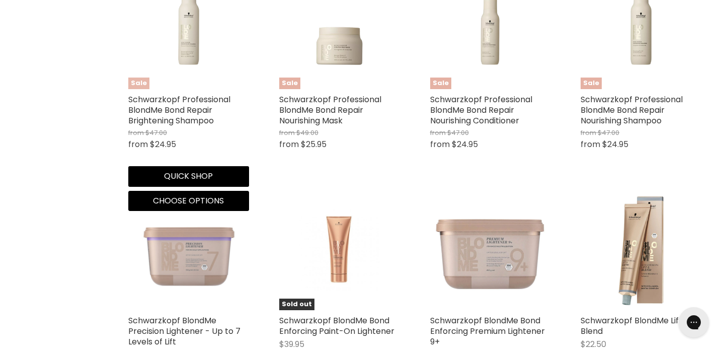
click at [186, 42] on img "Main content" at bounding box center [188, 28] width 121 height 91
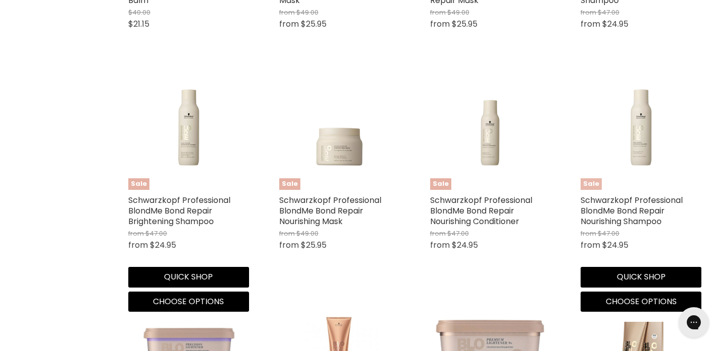
click at [642, 147] on img "Main content" at bounding box center [641, 129] width 121 height 91
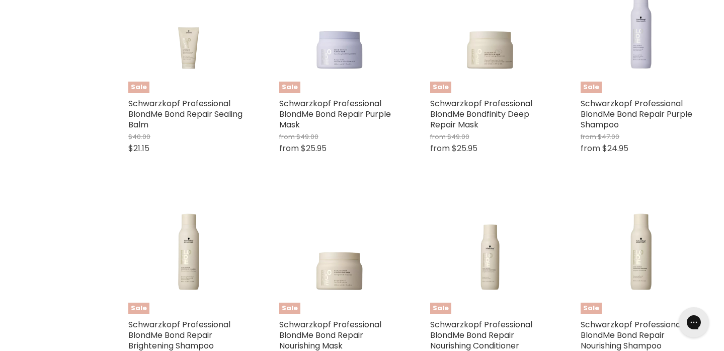
scroll to position [638, 0]
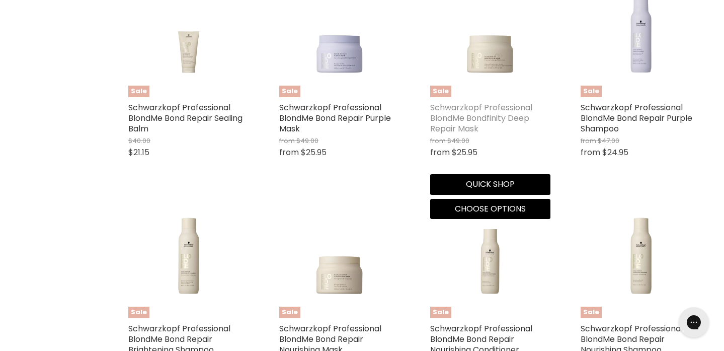
click at [489, 121] on link "Schwarzkopf Professional BlondMe Bondfinity Deep Repair Mask" at bounding box center [481, 118] width 102 height 33
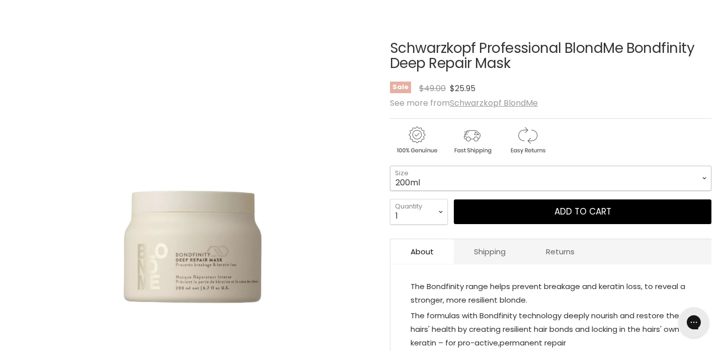
scroll to position [218, 0]
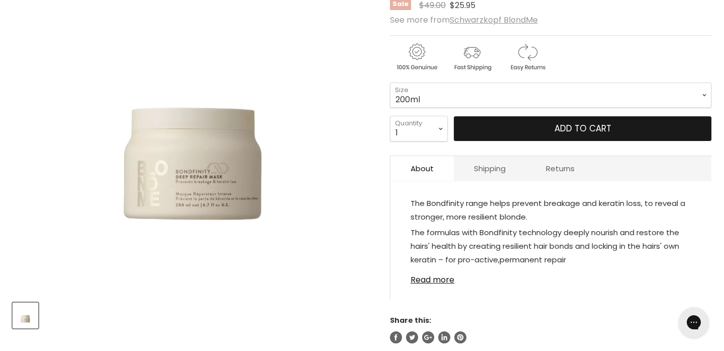
click at [545, 127] on button "Add to cart" at bounding box center [583, 128] width 258 height 25
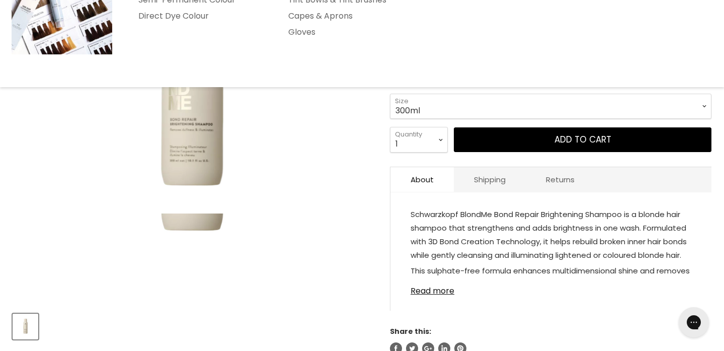
scroll to position [208, 0]
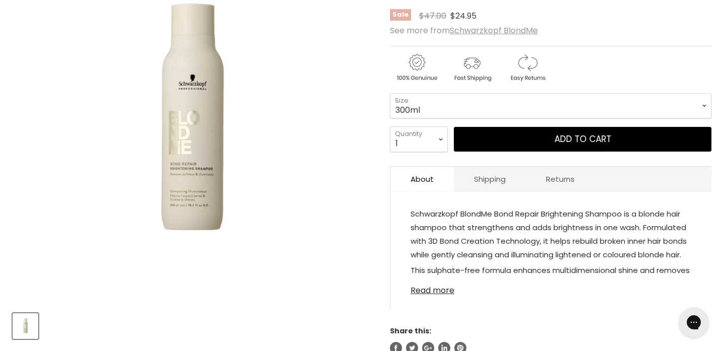
click at [419, 291] on link "Read more" at bounding box center [551, 287] width 281 height 15
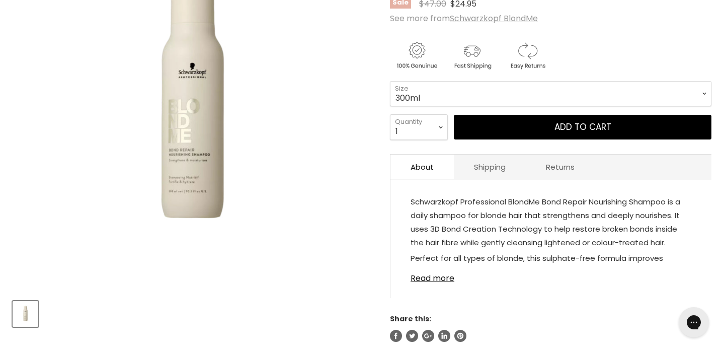
scroll to position [222, 0]
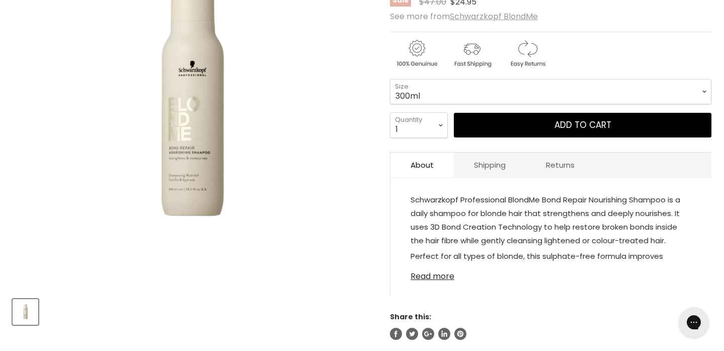
click at [422, 278] on link "Read more" at bounding box center [551, 273] width 281 height 15
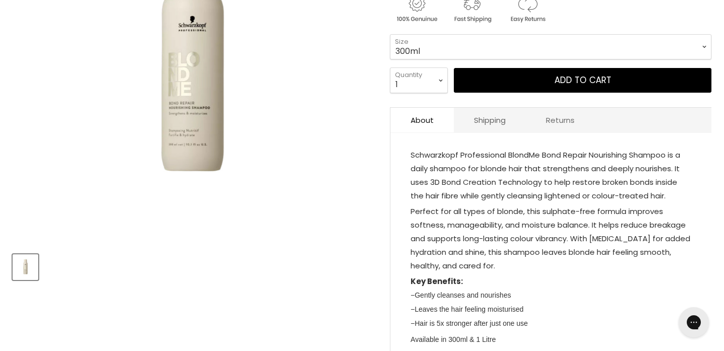
scroll to position [267, 0]
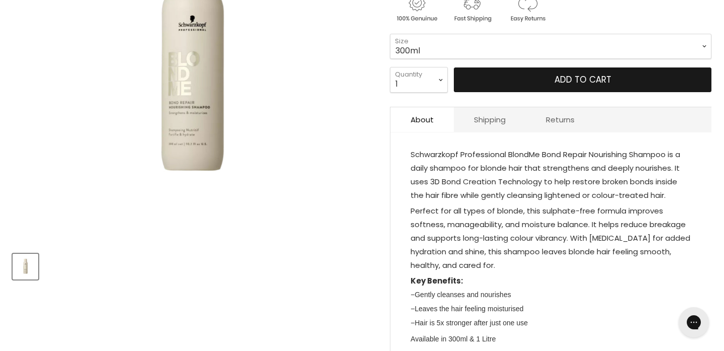
click at [567, 81] on span "Add to cart" at bounding box center [582, 79] width 57 height 12
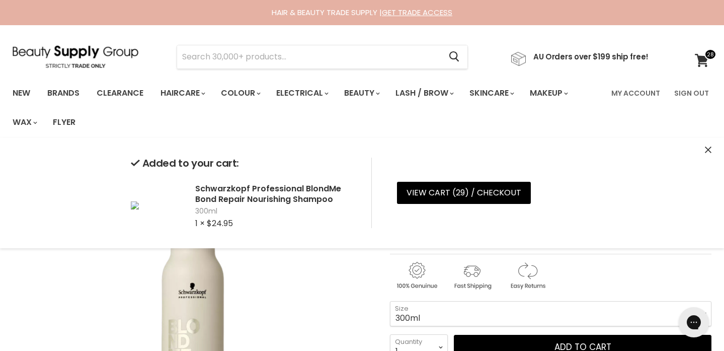
scroll to position [0, 0]
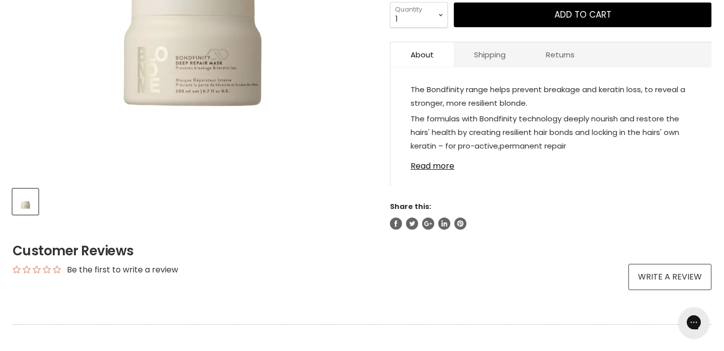
scroll to position [338, 0]
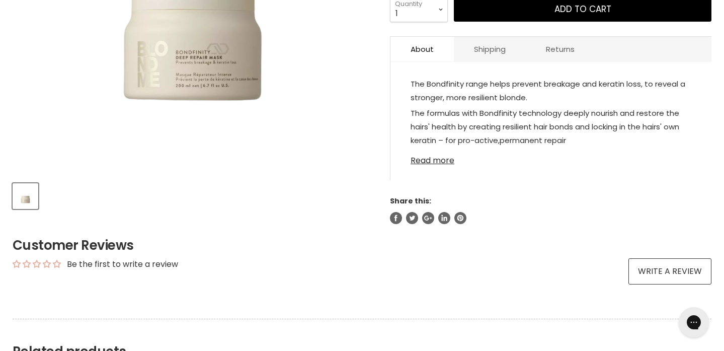
click at [428, 162] on link "Read more" at bounding box center [551, 157] width 281 height 15
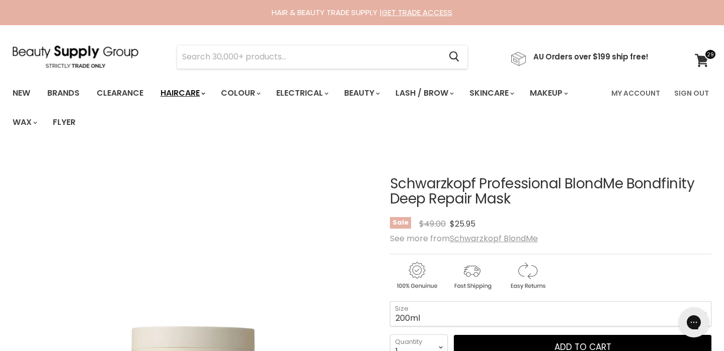
scroll to position [0, 0]
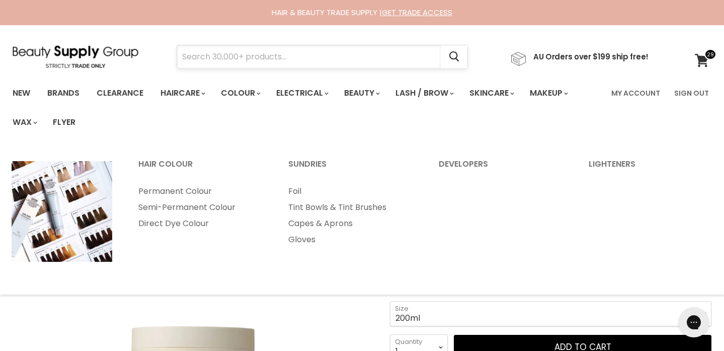
click at [242, 51] on input "Search" at bounding box center [309, 56] width 264 height 23
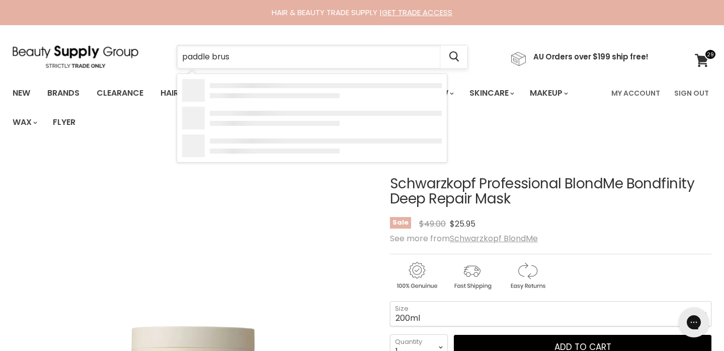
type input "paddle brush"
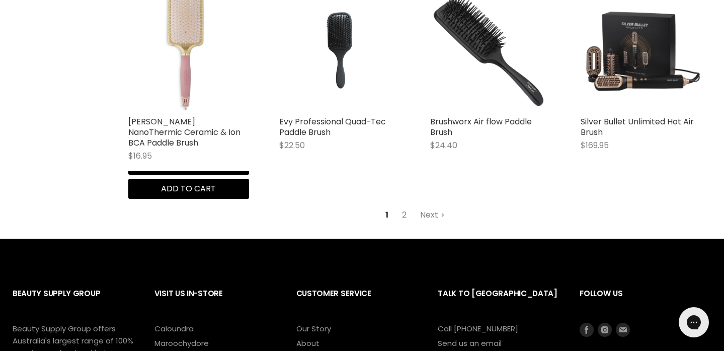
scroll to position [1299, 0]
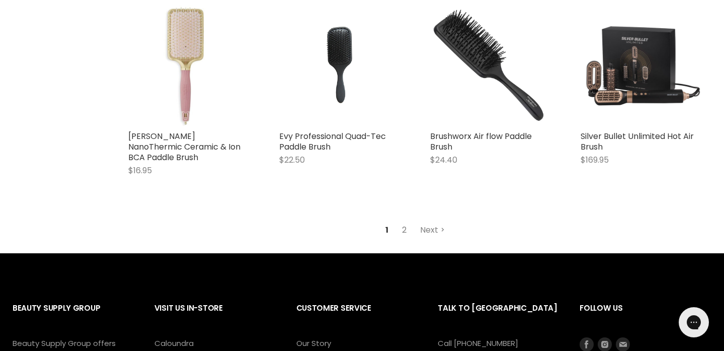
click at [402, 230] on link "2" at bounding box center [404, 230] width 16 height 18
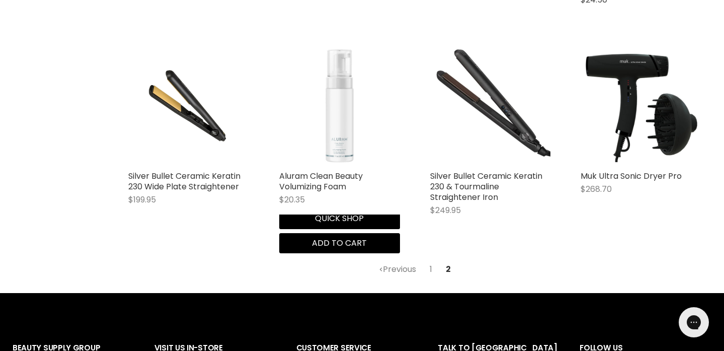
scroll to position [877, 0]
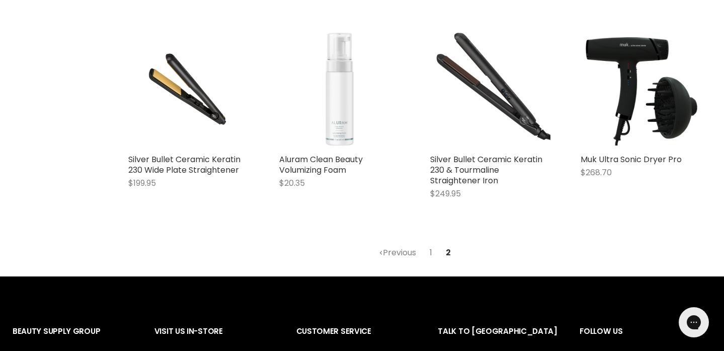
click at [430, 252] on link "1" at bounding box center [431, 253] width 14 height 18
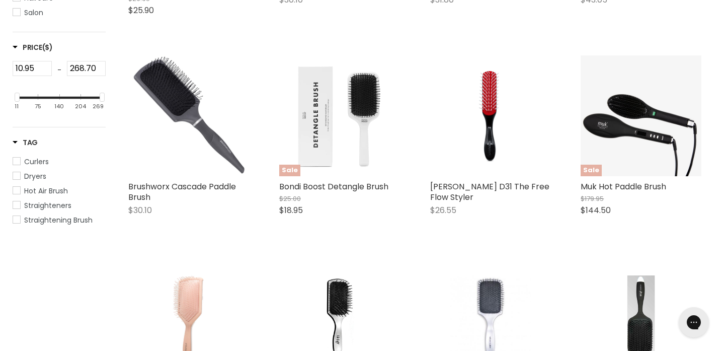
scroll to position [431, 0]
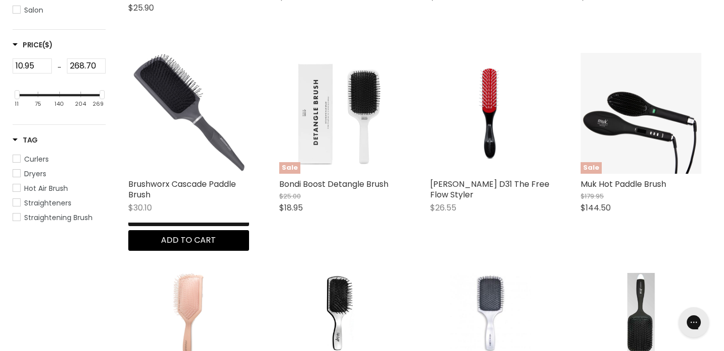
click at [158, 226] on button "Quick shop" at bounding box center [188, 216] width 121 height 20
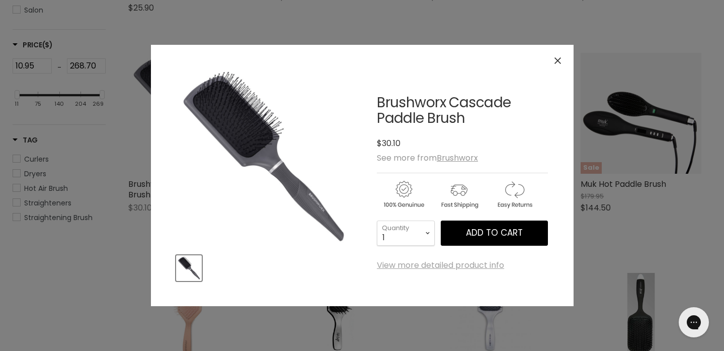
click at [386, 266] on link "View more detailed product info" at bounding box center [440, 265] width 127 height 9
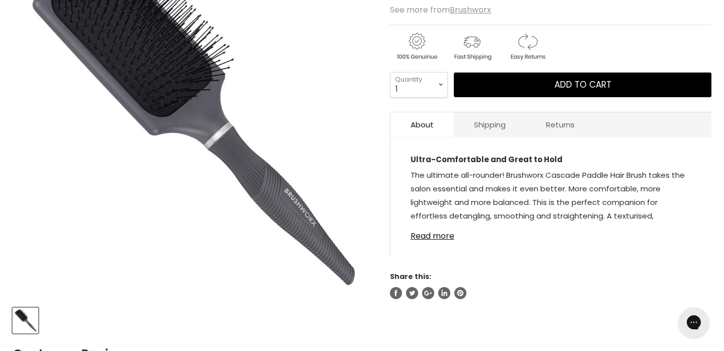
scroll to position [214, 0]
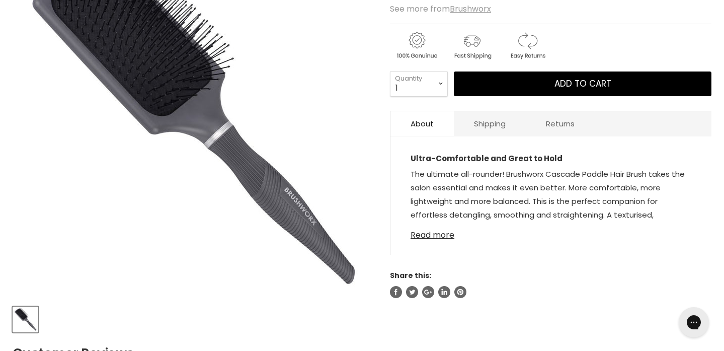
click at [418, 237] on link "Read more" at bounding box center [551, 231] width 281 height 15
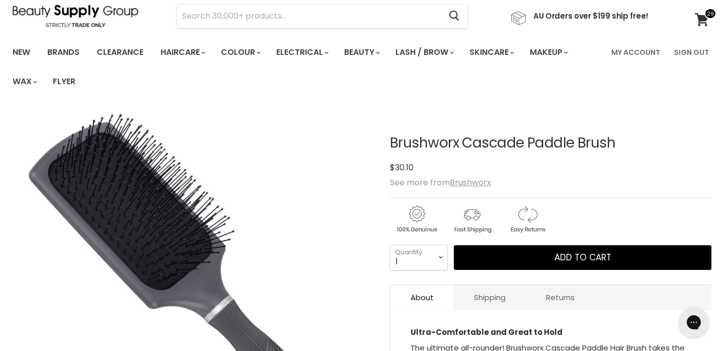
scroll to position [17, 0]
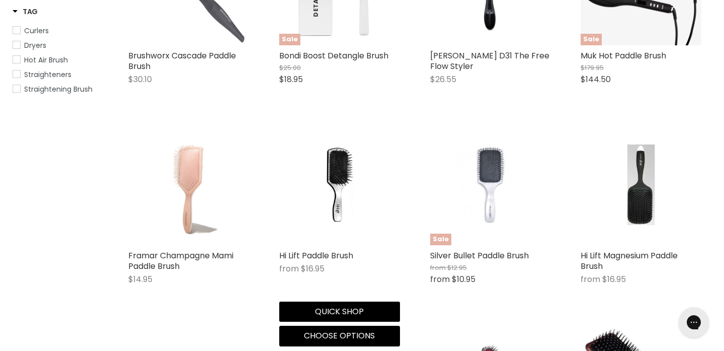
scroll to position [556, 0]
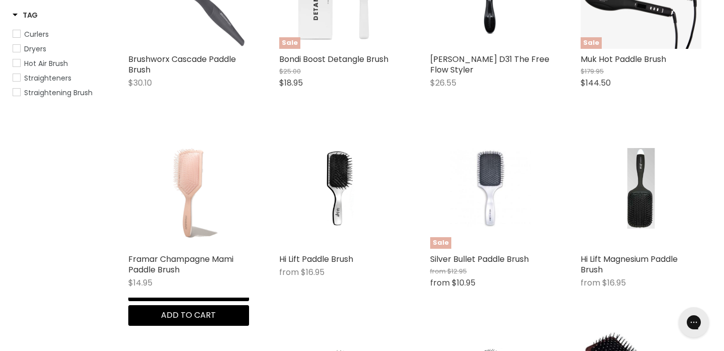
click at [188, 185] on img "Main content" at bounding box center [188, 188] width 121 height 121
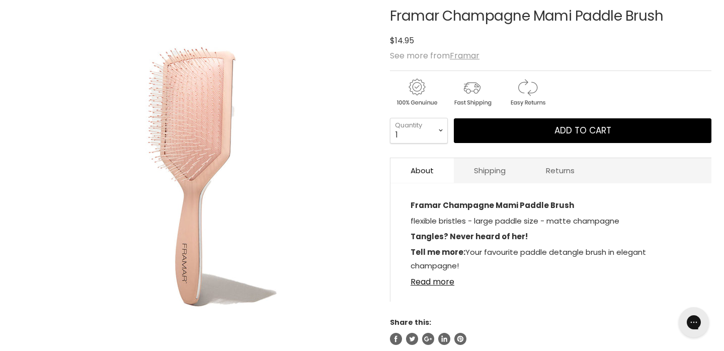
scroll to position [170, 0]
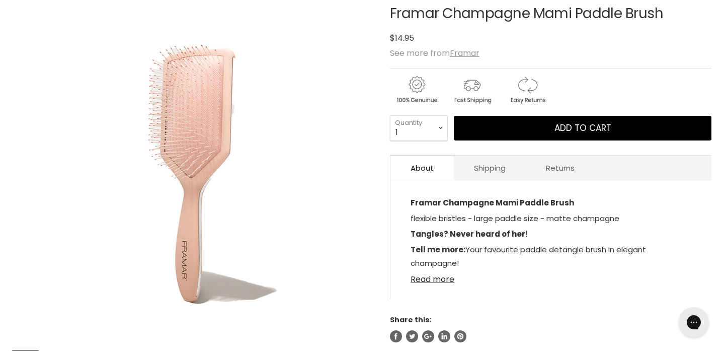
click at [430, 278] on link "Read more" at bounding box center [551, 276] width 281 height 15
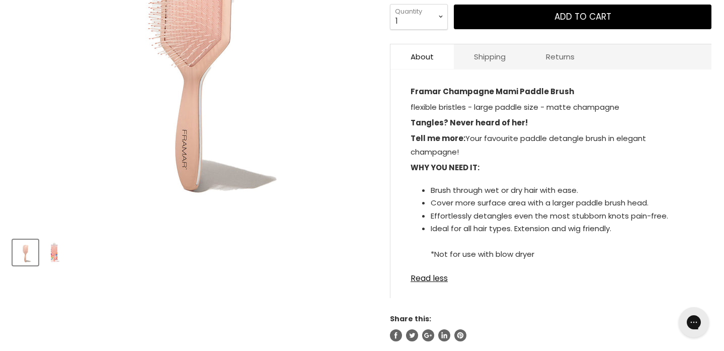
scroll to position [292, 0]
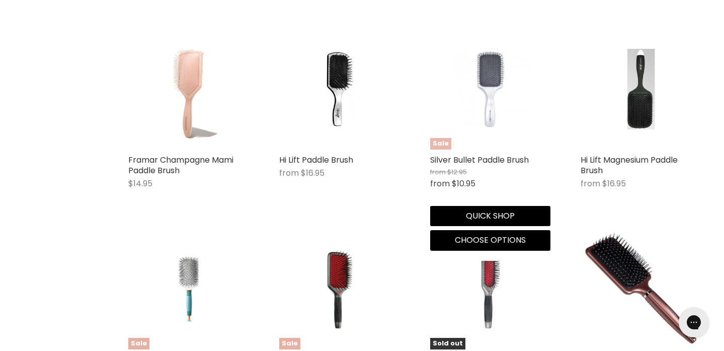
click at [490, 84] on img "Main content" at bounding box center [490, 89] width 81 height 121
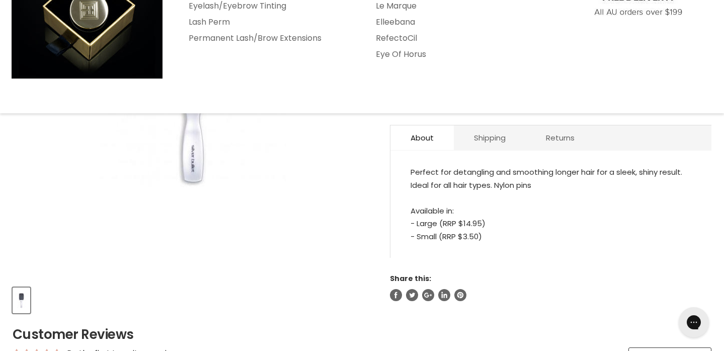
scroll to position [236, 0]
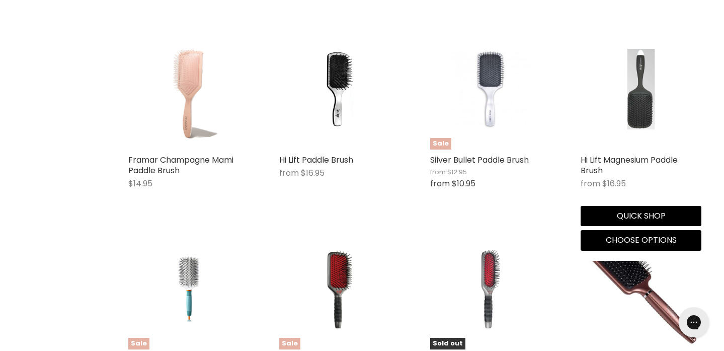
click at [639, 117] on img "Main content" at bounding box center [641, 89] width 81 height 121
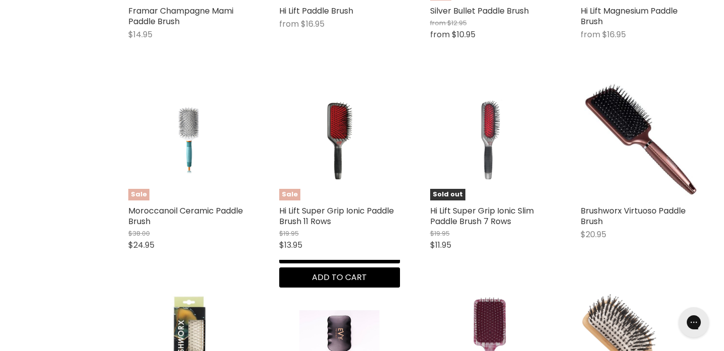
scroll to position [805, 0]
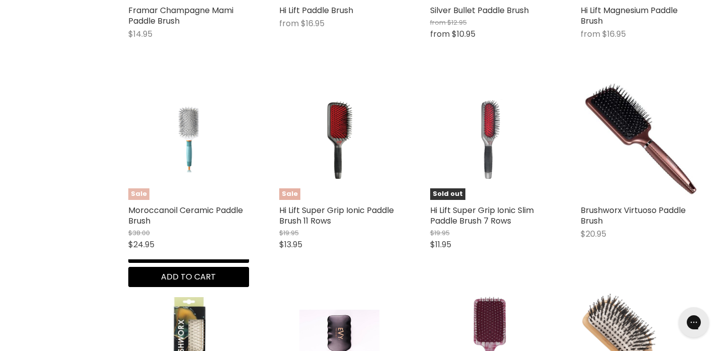
click at [187, 121] on img "Main content" at bounding box center [188, 139] width 80 height 121
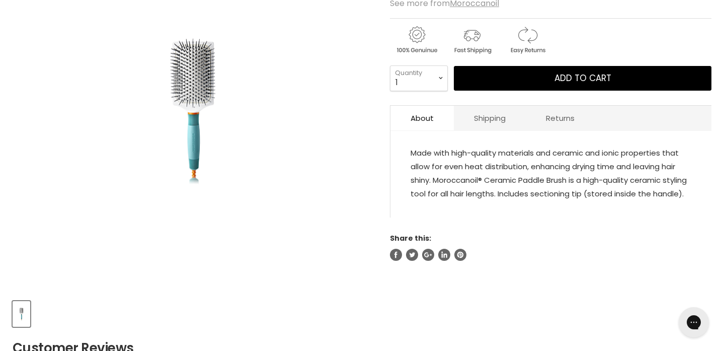
scroll to position [221, 0]
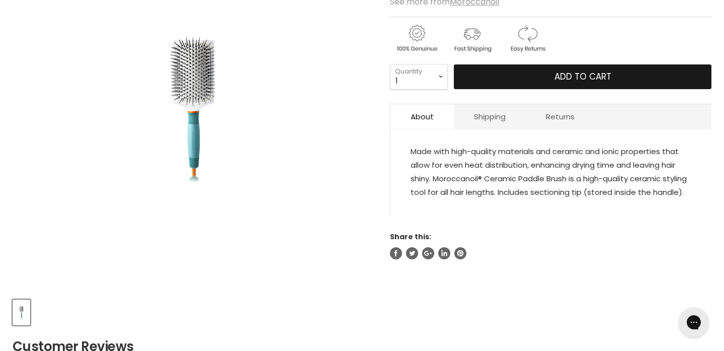
click at [532, 73] on button "Add to cart" at bounding box center [583, 76] width 258 height 25
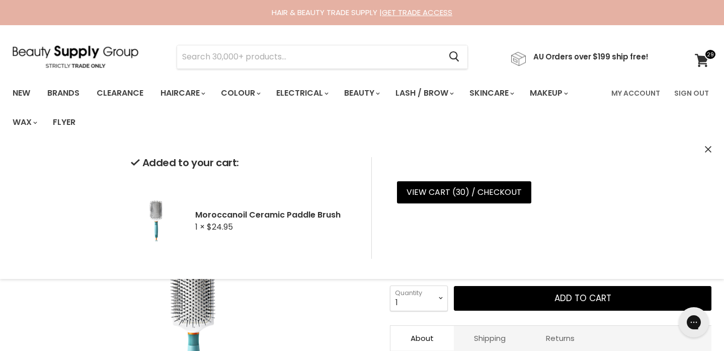
scroll to position [0, 0]
click at [703, 58] on icon at bounding box center [702, 60] width 14 height 13
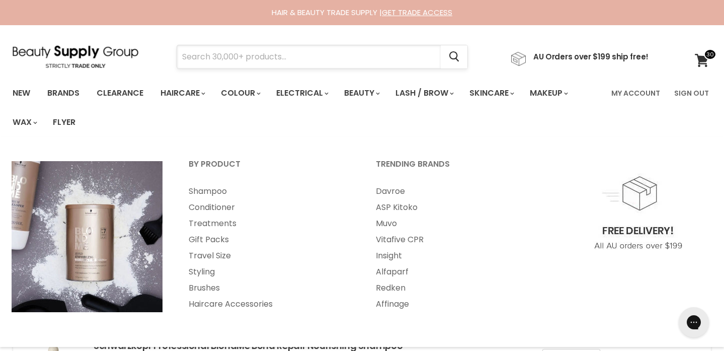
click at [233, 56] on input "Search" at bounding box center [309, 56] width 264 height 23
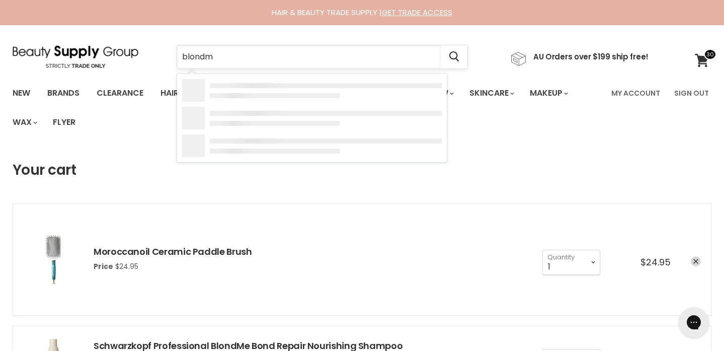
type input "blondme"
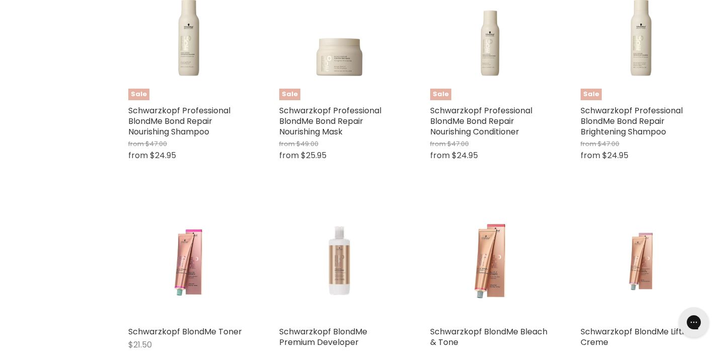
scroll to position [932, 0]
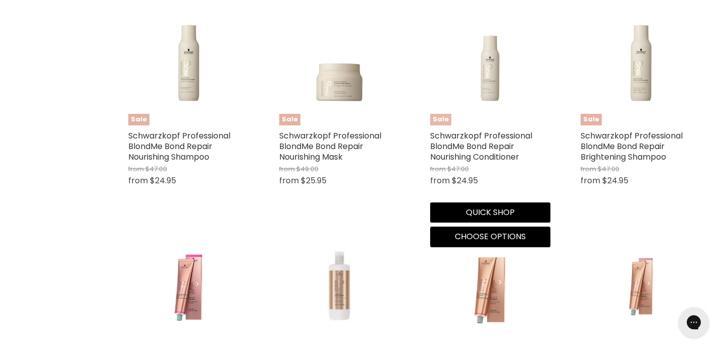
click at [492, 75] on img "Main content" at bounding box center [490, 65] width 121 height 91
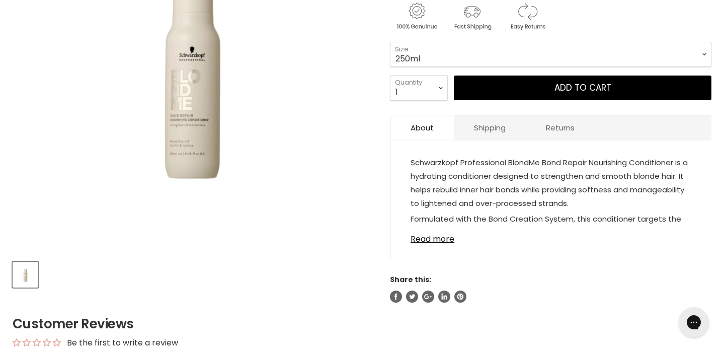
scroll to position [259, 0]
click at [427, 242] on link "Read more" at bounding box center [551, 235] width 281 height 15
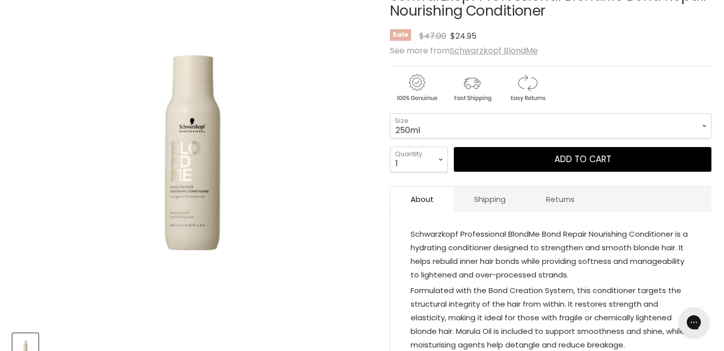
scroll to position [188, 0]
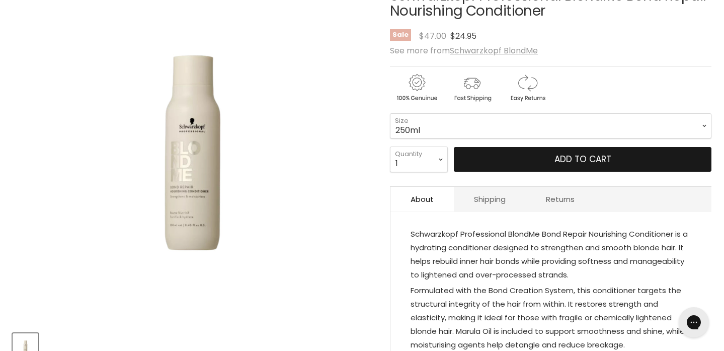
click at [577, 159] on span "Add to cart" at bounding box center [582, 159] width 57 height 12
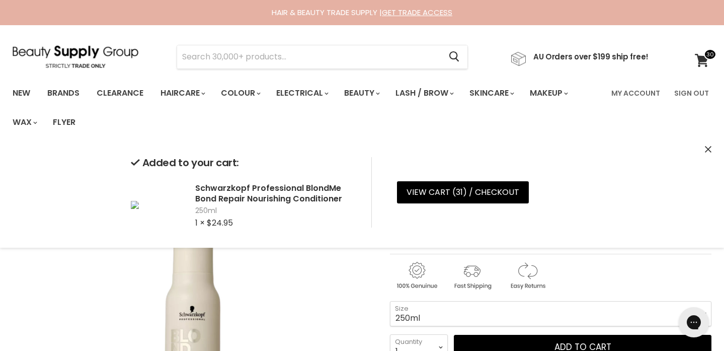
scroll to position [0, 0]
click at [704, 57] on span at bounding box center [710, 54] width 13 height 11
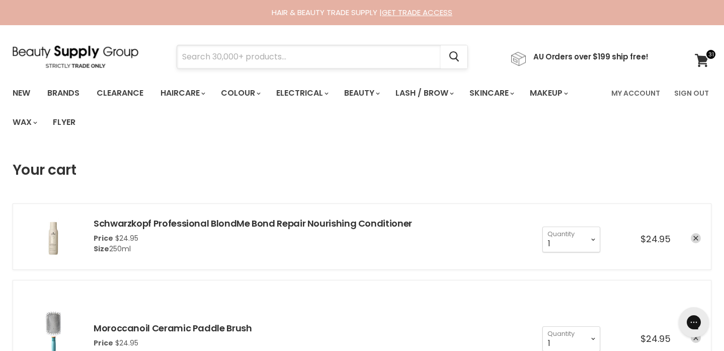
click at [323, 59] on input "Search" at bounding box center [309, 56] width 264 height 23
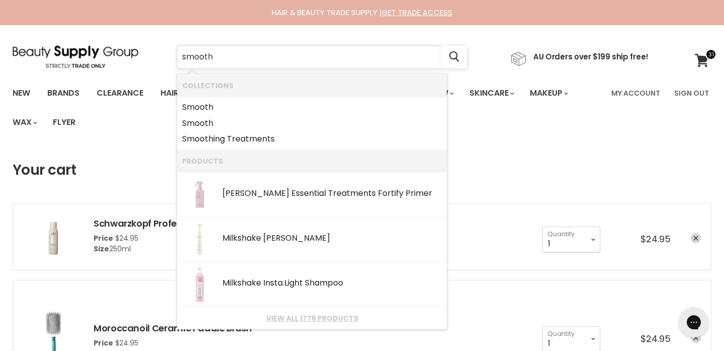
type input "smooth"
click at [272, 139] on link "Smooth ing Treatments" at bounding box center [312, 139] width 260 height 16
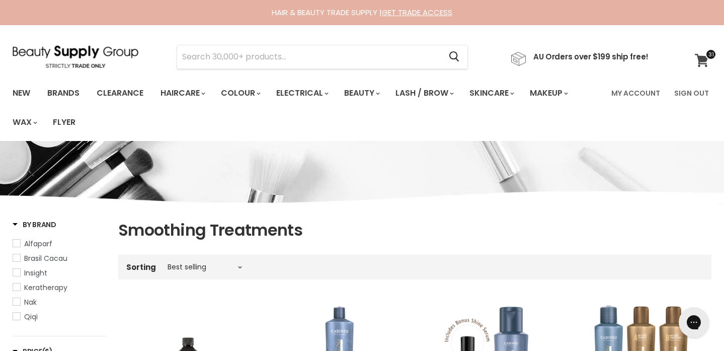
click at [703, 60] on icon at bounding box center [702, 60] width 14 height 13
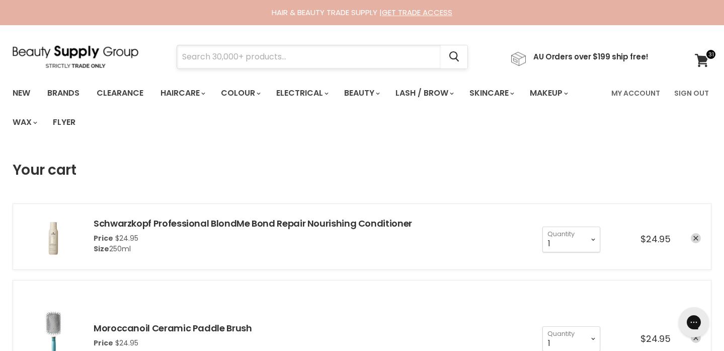
click at [223, 54] on input "Search" at bounding box center [309, 56] width 264 height 23
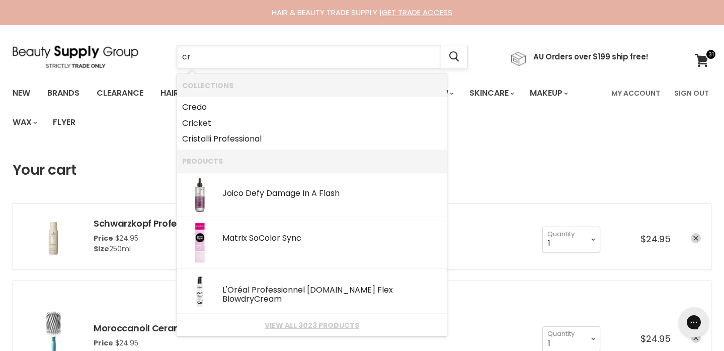
type input "c"
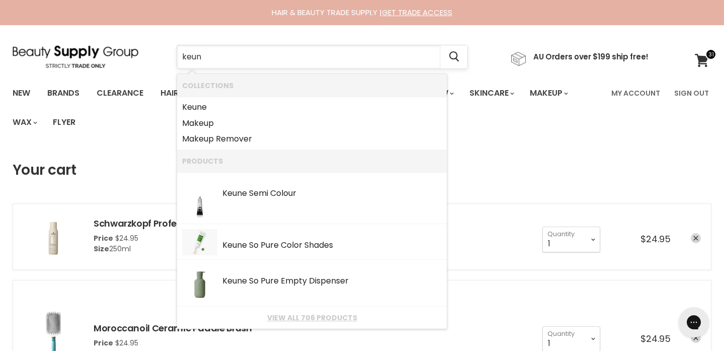
type input "keune"
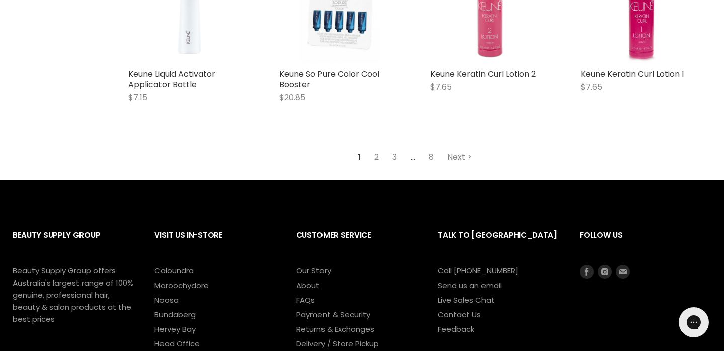
scroll to position [1334, 0]
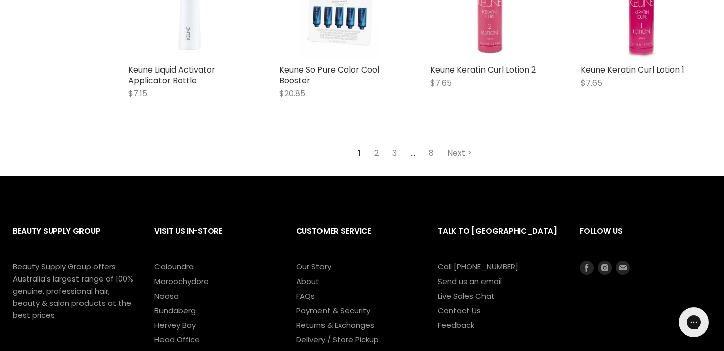
click at [377, 154] on link "2" at bounding box center [377, 153] width 16 height 18
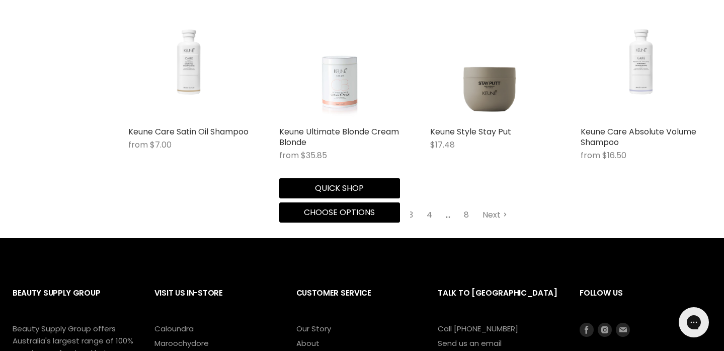
scroll to position [1290, 0]
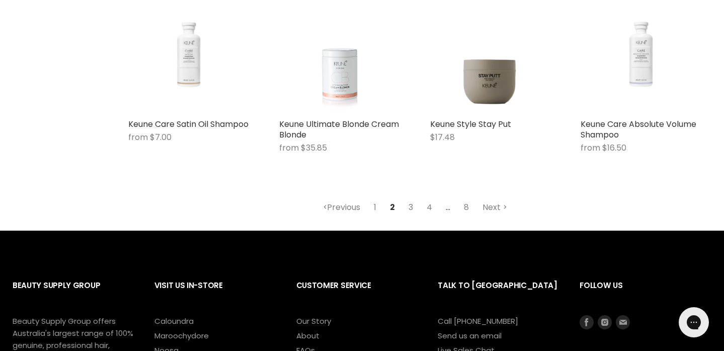
click at [412, 206] on link "3" at bounding box center [411, 207] width 16 height 18
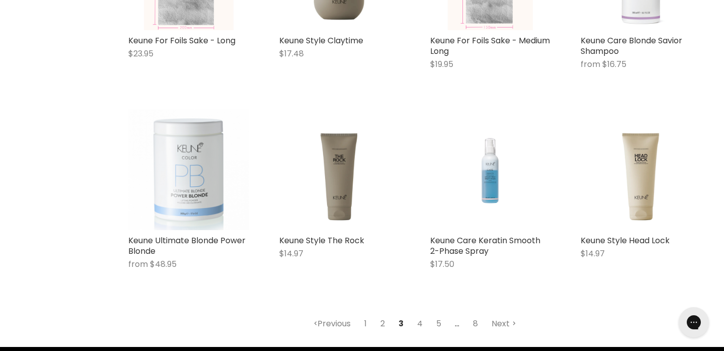
scroll to position [1211, 0]
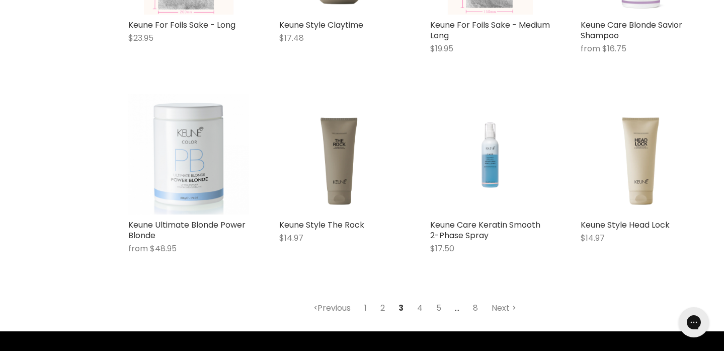
click at [420, 305] on link "4" at bounding box center [420, 308] width 17 height 18
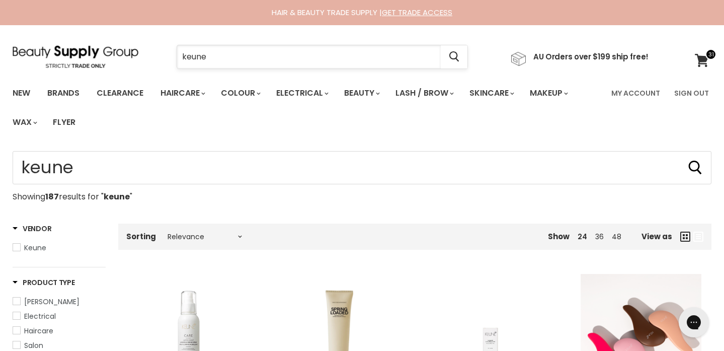
click at [221, 55] on input "keune" at bounding box center [309, 56] width 264 height 23
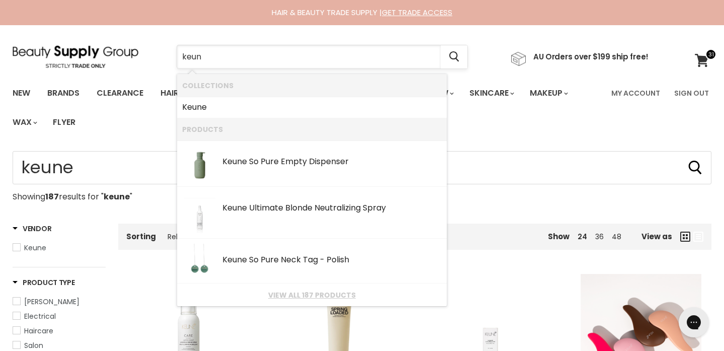
type input "keune"
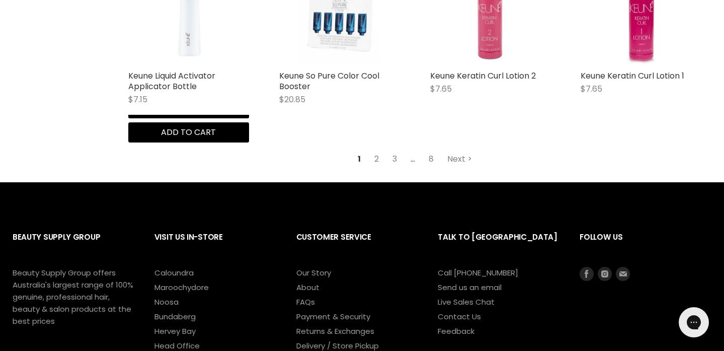
scroll to position [1328, 0]
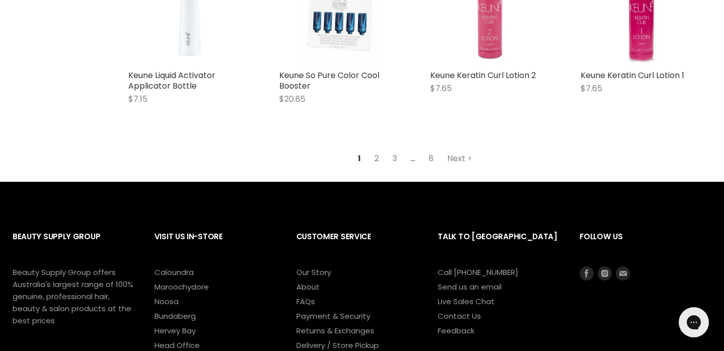
click at [375, 156] on link "2" at bounding box center [377, 158] width 16 height 18
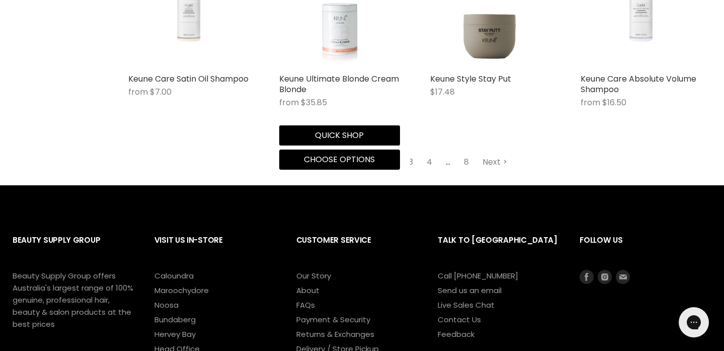
scroll to position [1337, 0]
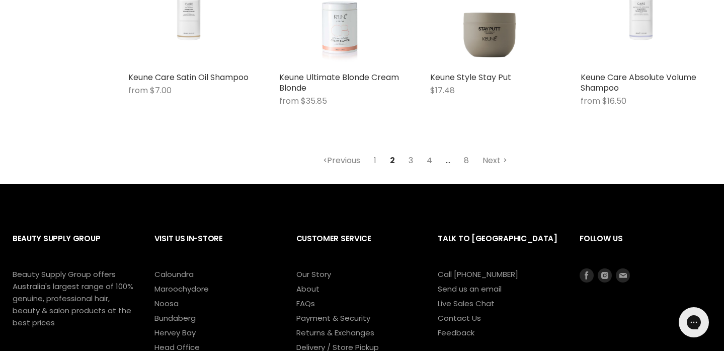
click at [411, 156] on link "3" at bounding box center [411, 160] width 16 height 18
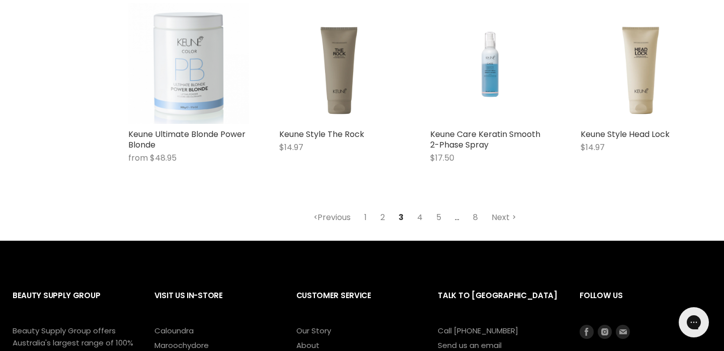
scroll to position [1311, 0]
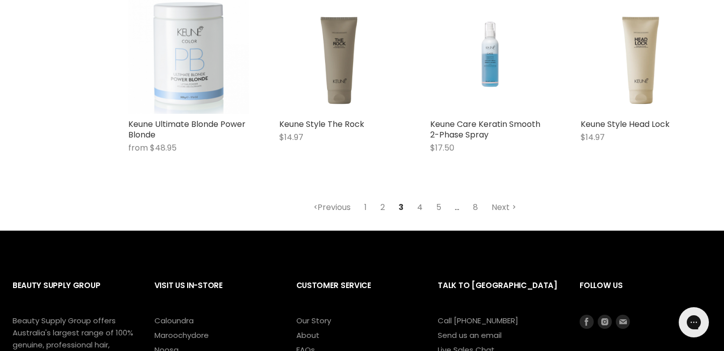
click at [420, 203] on link "4" at bounding box center [420, 207] width 17 height 18
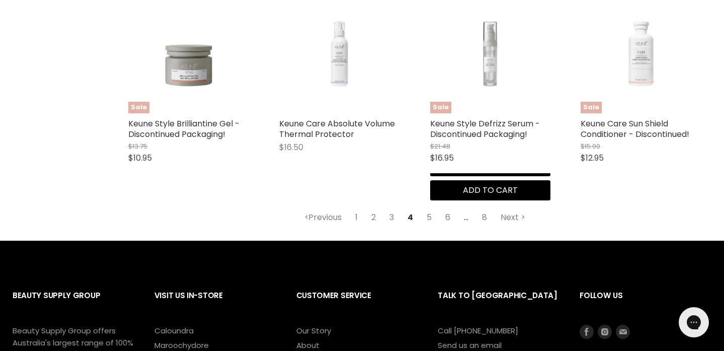
scroll to position [1302, 1]
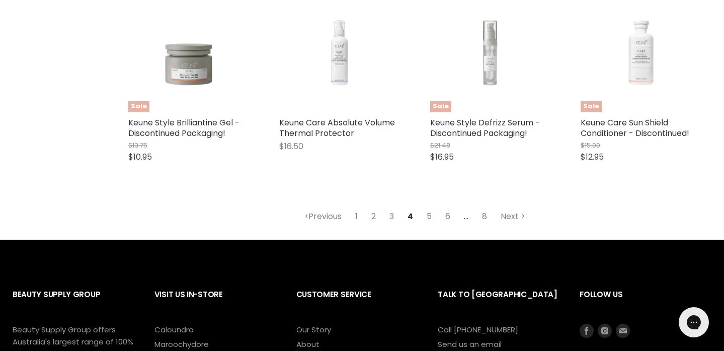
click at [430, 213] on link "5" at bounding box center [429, 216] width 16 height 18
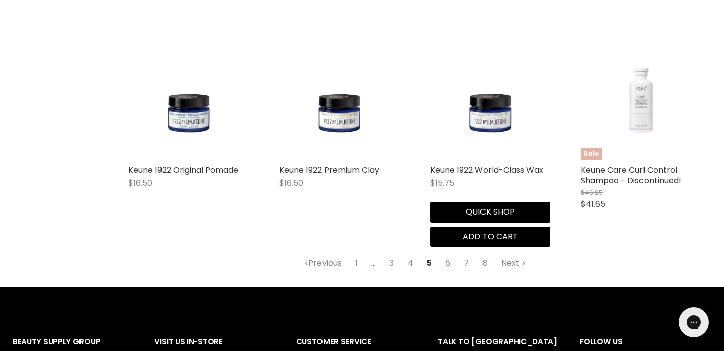
scroll to position [1300, 0]
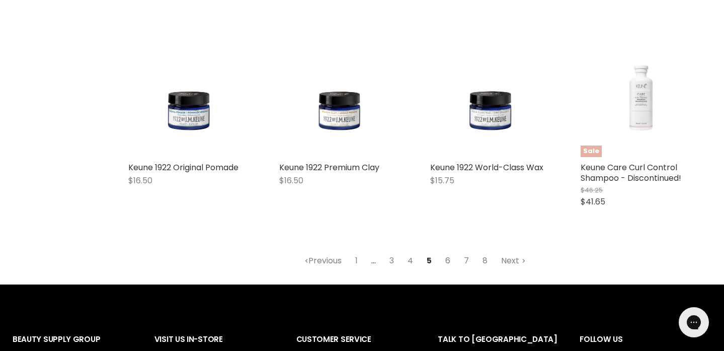
click at [448, 257] on link "6" at bounding box center [448, 261] width 16 height 18
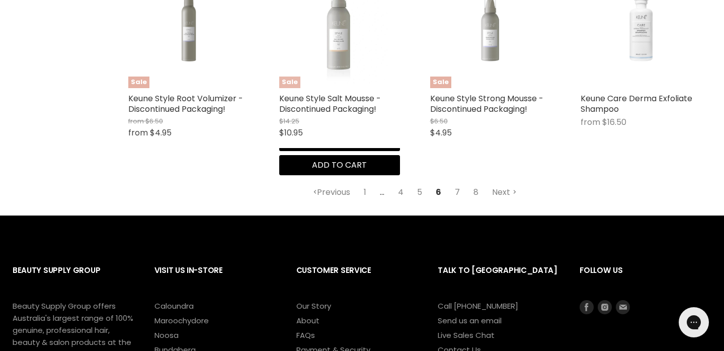
scroll to position [1307, 0]
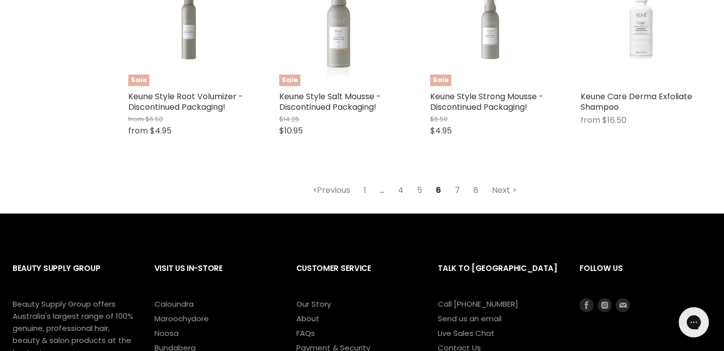
click at [458, 188] on link "7" at bounding box center [457, 190] width 16 height 18
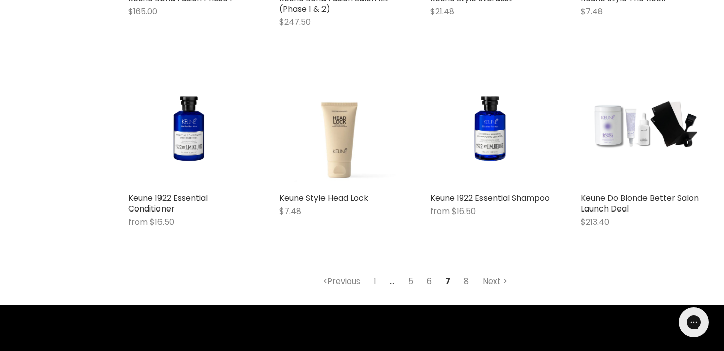
scroll to position [1249, 0]
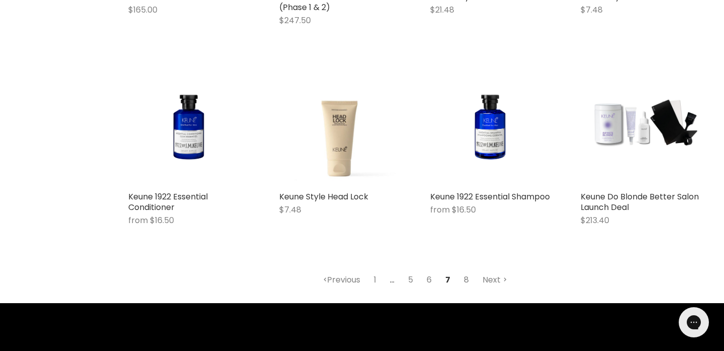
click at [465, 276] on link "8" at bounding box center [466, 280] width 16 height 18
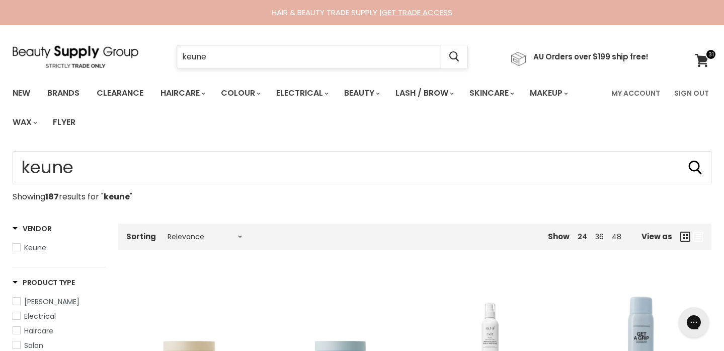
click at [210, 54] on input "keune" at bounding box center [309, 56] width 264 height 23
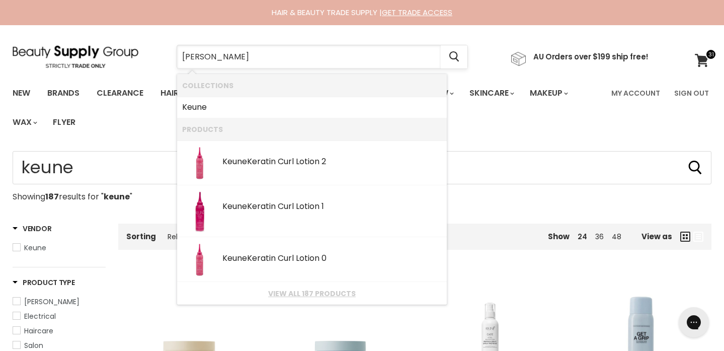
type input "keune nour"
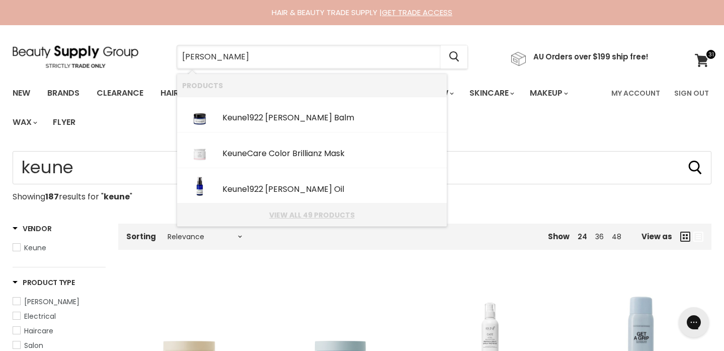
click at [282, 215] on link "View all 49 products" at bounding box center [312, 215] width 260 height 8
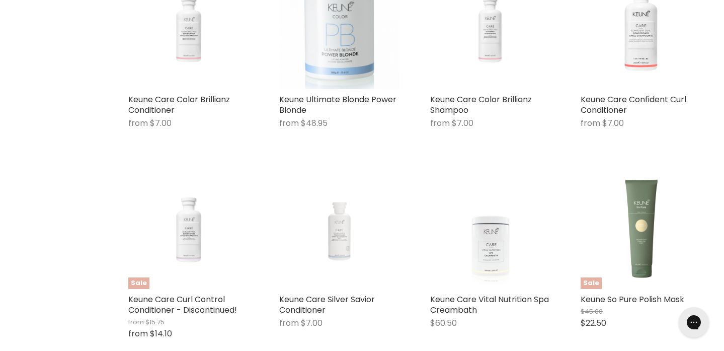
scroll to position [915, 0]
click at [490, 260] on img "Main content" at bounding box center [490, 228] width 91 height 121
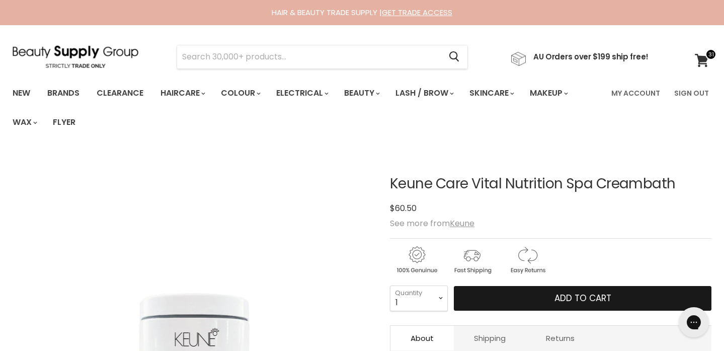
click at [506, 296] on button "Add to cart" at bounding box center [583, 298] width 258 height 25
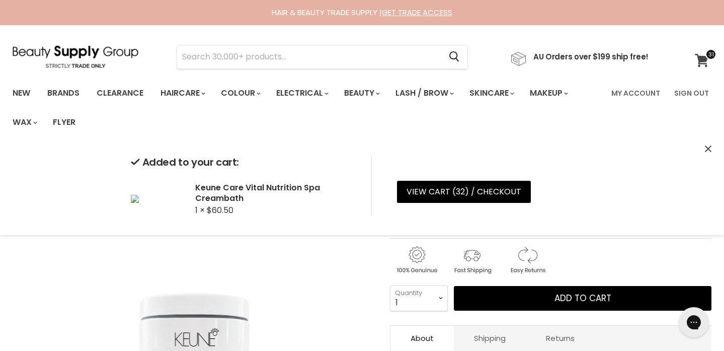
click at [705, 56] on span at bounding box center [710, 54] width 11 height 11
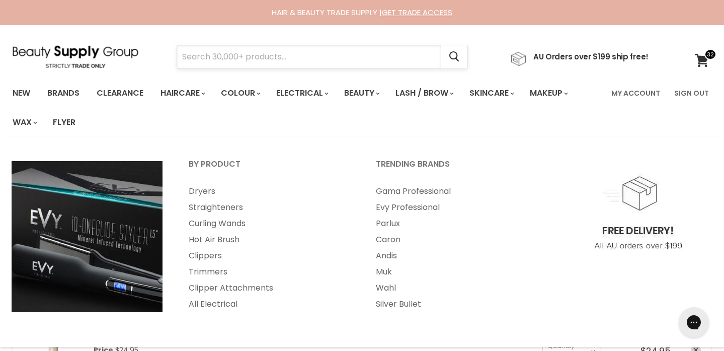
click at [286, 56] on input "Search" at bounding box center [309, 56] width 264 height 23
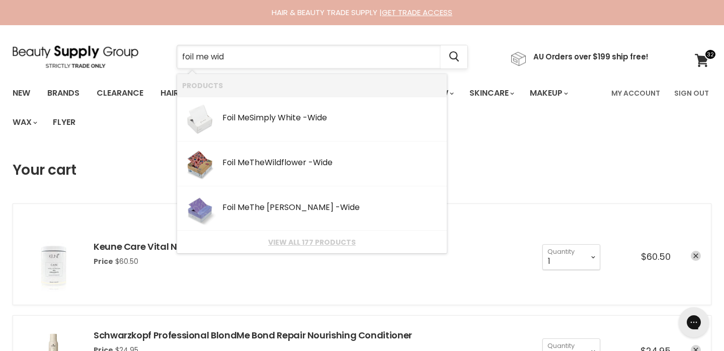
type input "foil me wide"
click at [262, 205] on div "Foil Me The Wide" at bounding box center [331, 208] width 219 height 11
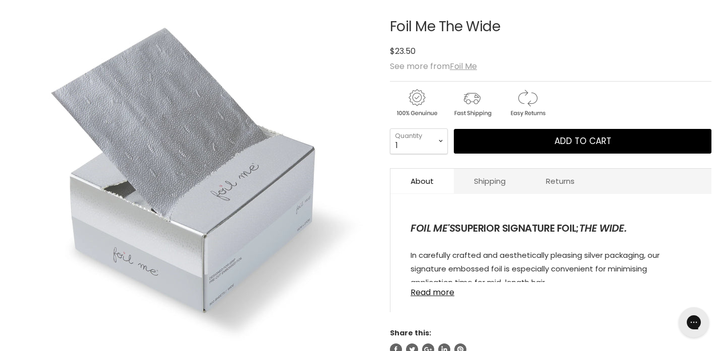
scroll to position [164, 0]
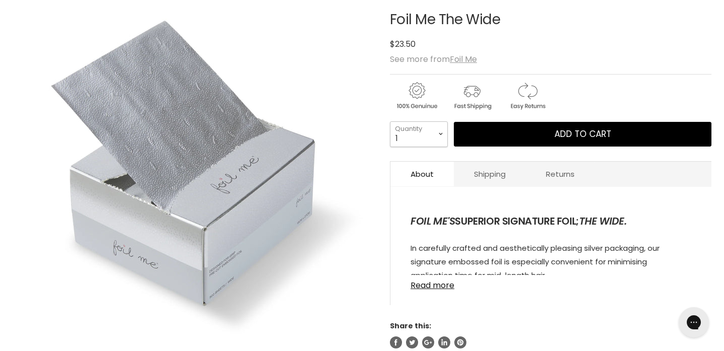
select select "2"
type input "2"
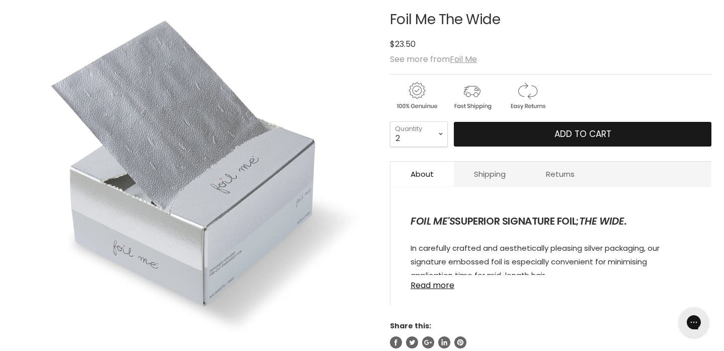
click at [528, 135] on button "Add to cart" at bounding box center [583, 134] width 258 height 25
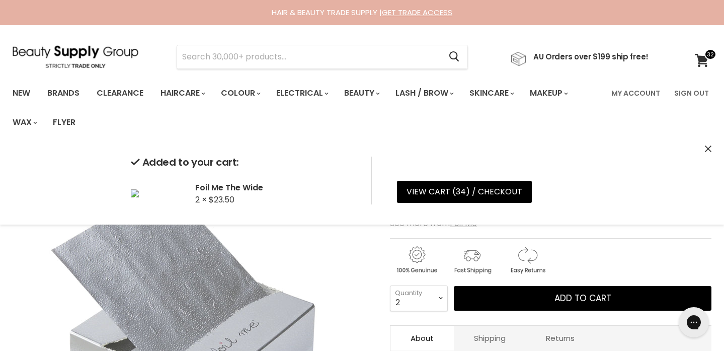
scroll to position [0, 0]
click at [376, 59] on input "Search" at bounding box center [309, 56] width 264 height 23
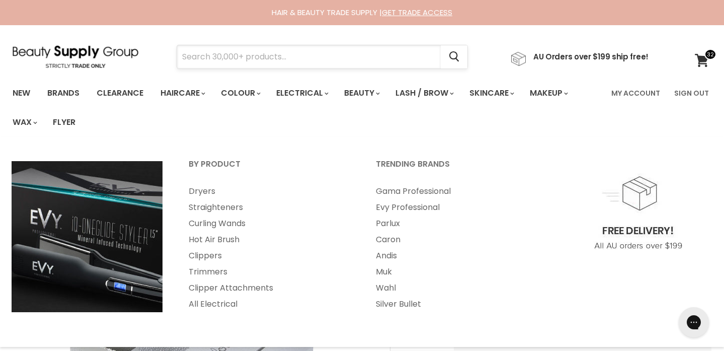
click at [269, 55] on input "Search" at bounding box center [309, 56] width 264 height 23
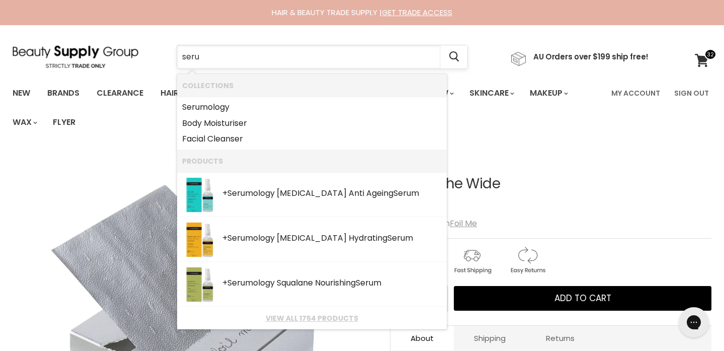
type input "serum"
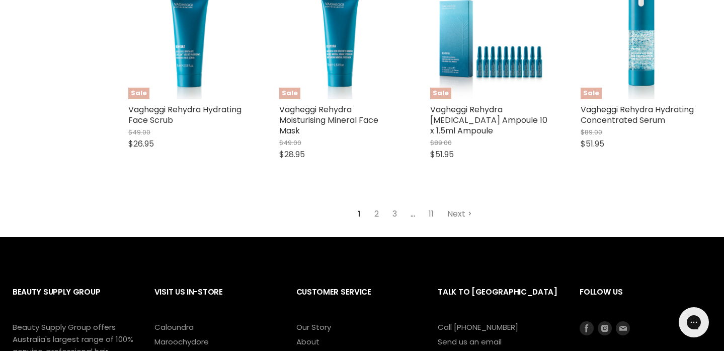
scroll to position [1362, 0]
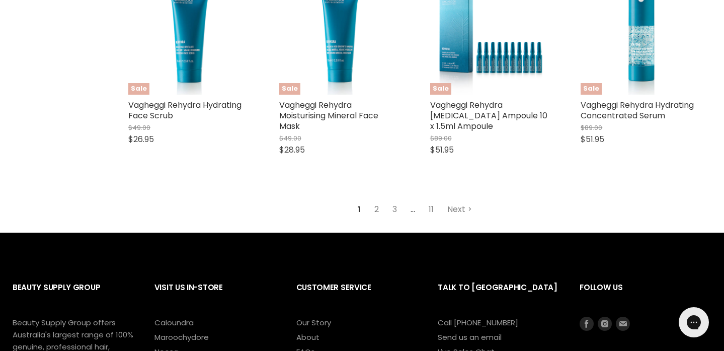
click at [377, 200] on link "2" at bounding box center [377, 209] width 16 height 18
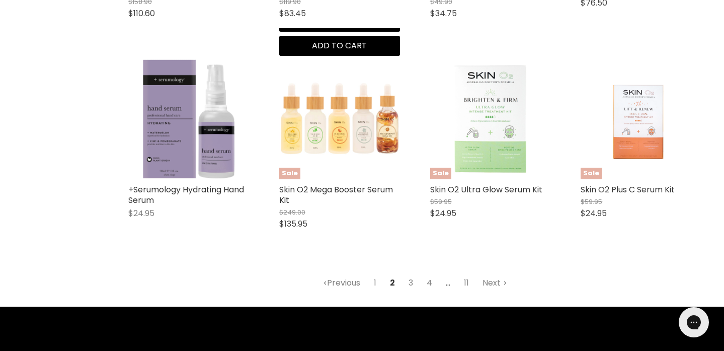
scroll to position [1276, 0]
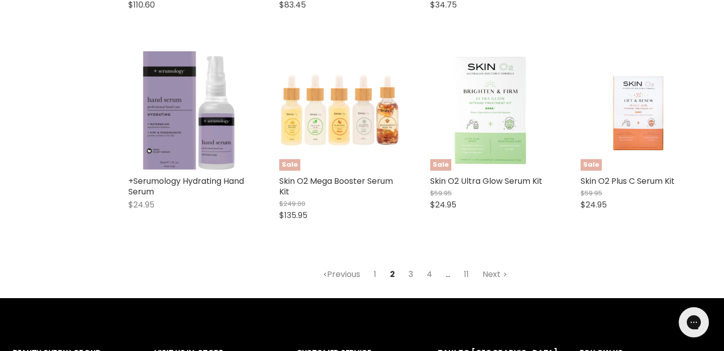
click at [409, 270] on link "3" at bounding box center [411, 274] width 16 height 18
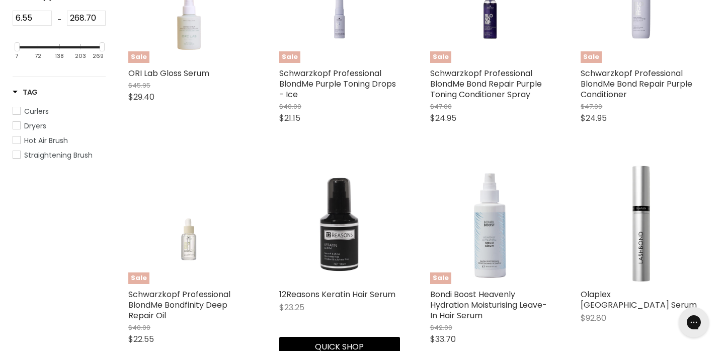
scroll to position [565, 0]
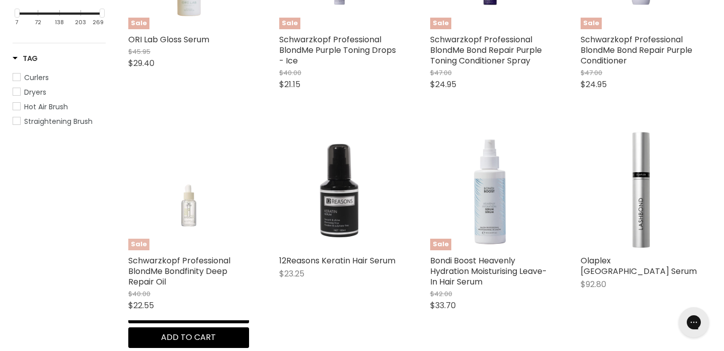
click at [185, 204] on img "Main content" at bounding box center [188, 189] width 121 height 91
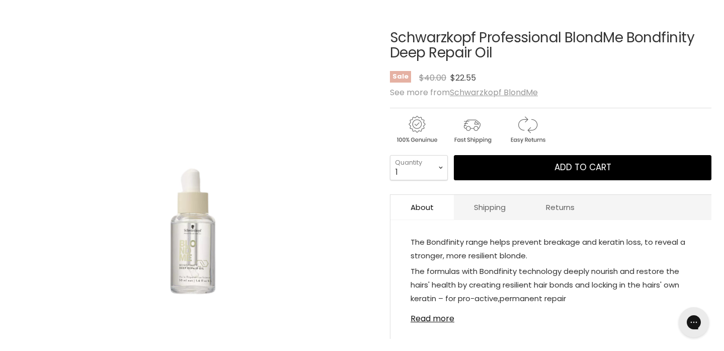
scroll to position [146, 0]
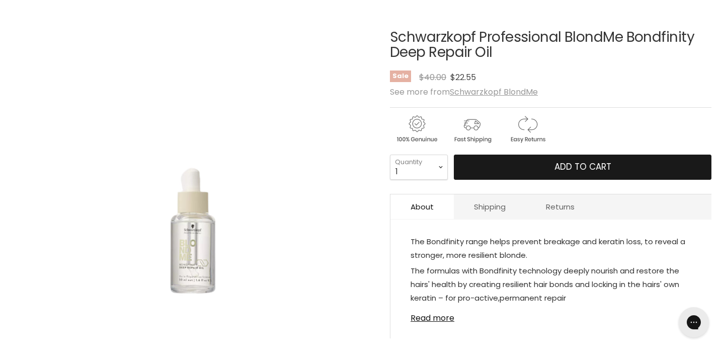
click at [540, 168] on button "Add to cart" at bounding box center [583, 166] width 258 height 25
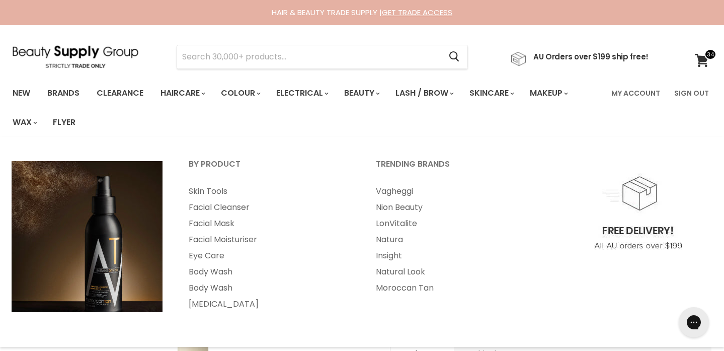
scroll to position [0, 0]
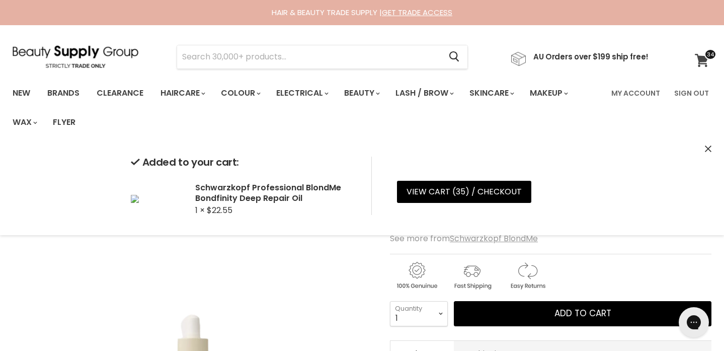
click at [703, 58] on icon at bounding box center [702, 60] width 14 height 13
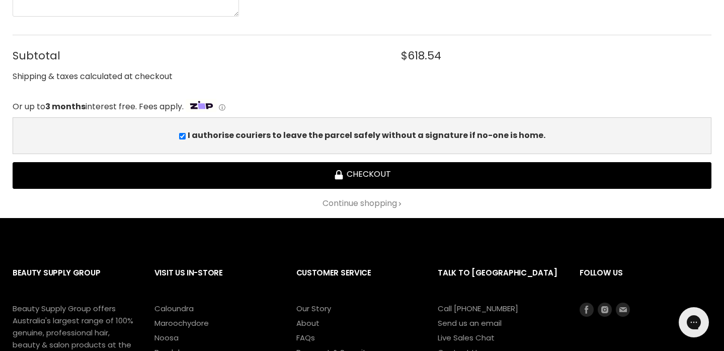
scroll to position [2861, 0]
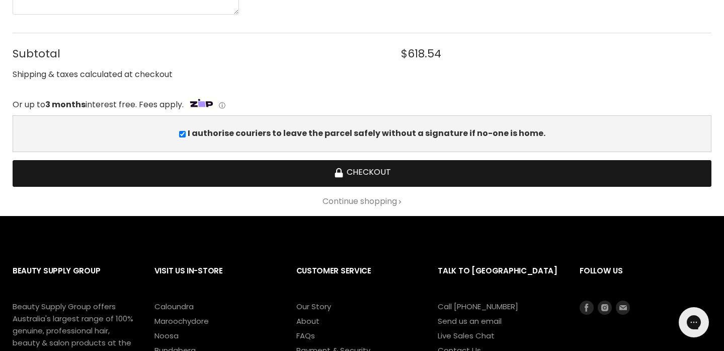
click at [367, 171] on button "Checkout" at bounding box center [362, 173] width 699 height 27
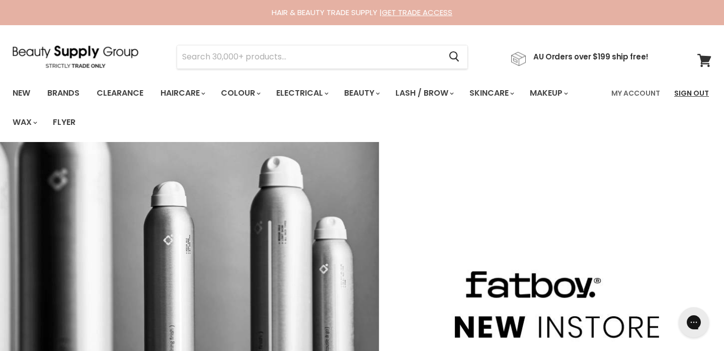
click at [697, 94] on link "Sign Out" at bounding box center [691, 93] width 47 height 21
